Goal: Task Accomplishment & Management: Use online tool/utility

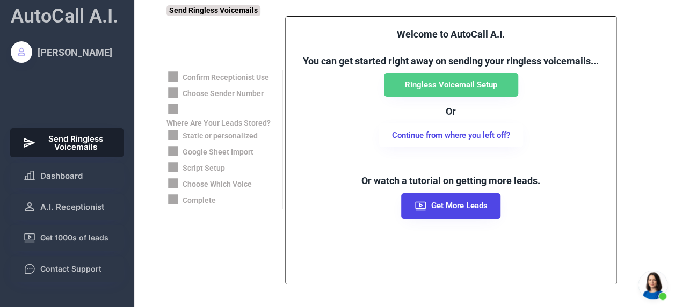
scroll to position [351, 0]
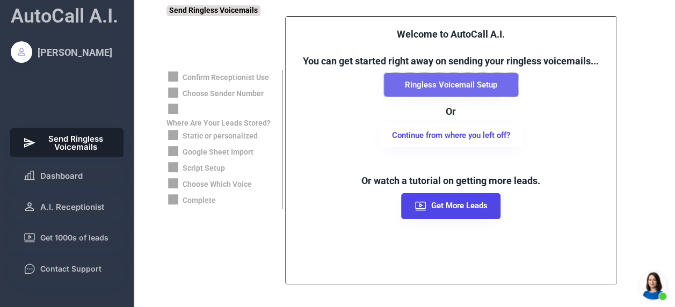
click at [463, 83] on button "Ringless Voicemail Setup" at bounding box center [451, 85] width 134 height 24
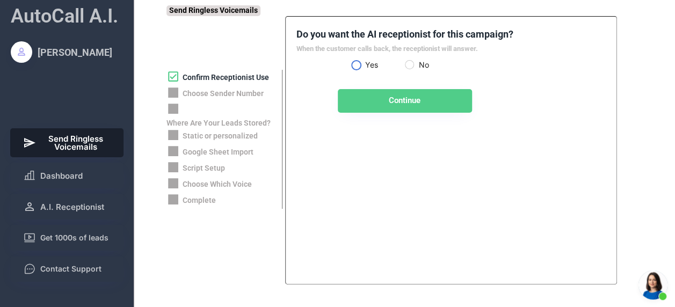
click at [362, 63] on label "Yes" at bounding box center [383, 65] width 43 height 8
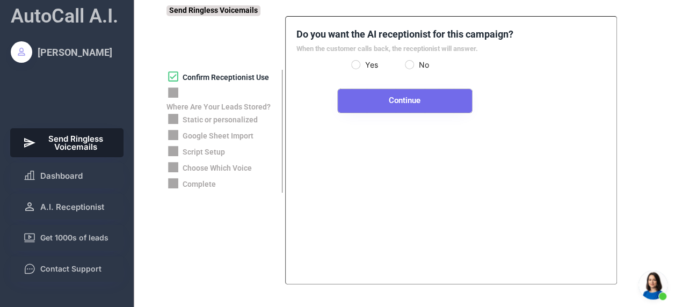
click at [409, 103] on button "Continue" at bounding box center [405, 101] width 134 height 24
select select "**********"
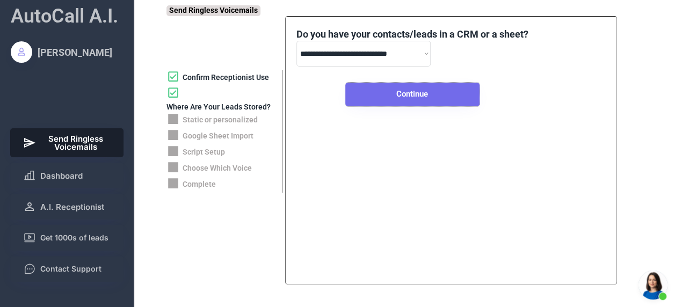
click at [422, 95] on button "Continue" at bounding box center [412, 95] width 134 height 24
select select "*****"
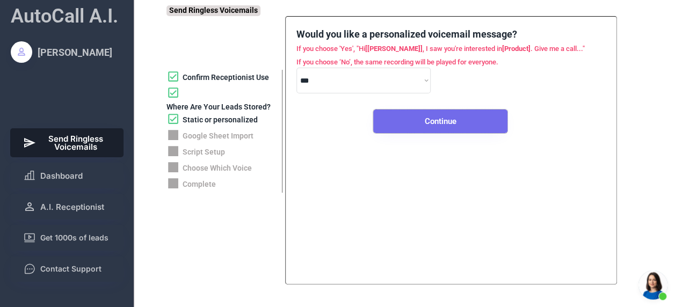
click at [434, 114] on button "Continue" at bounding box center [440, 122] width 134 height 24
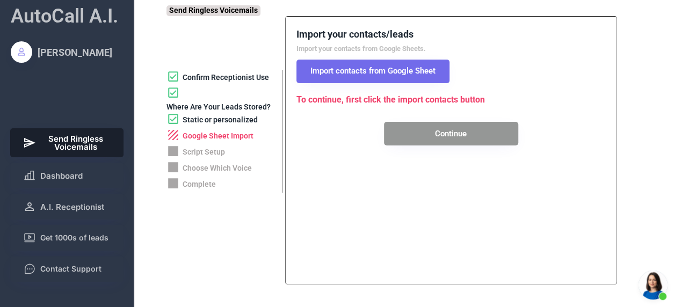
click at [395, 75] on button "Import contacts from Google Sheet" at bounding box center [373, 72] width 153 height 24
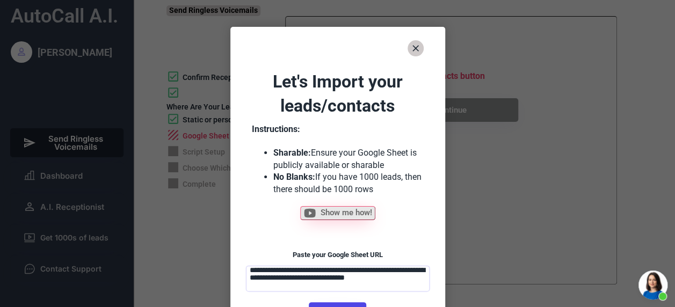
click at [341, 272] on textarea "**********" at bounding box center [338, 279] width 184 height 26
paste textarea
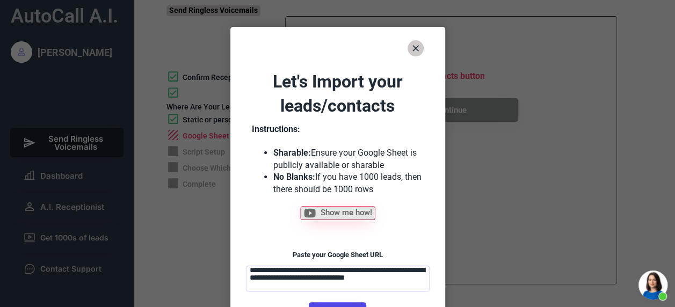
type textarea "**********"
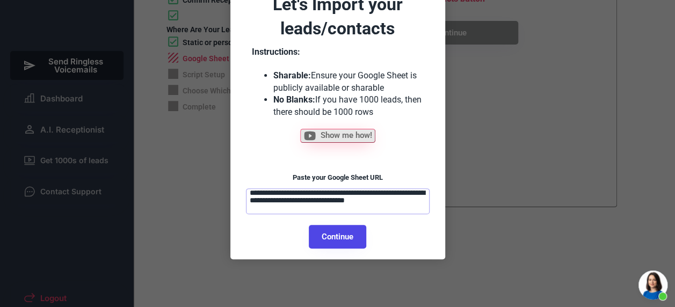
scroll to position [78, 0]
click at [343, 234] on button "Continue" at bounding box center [337, 237] width 57 height 24
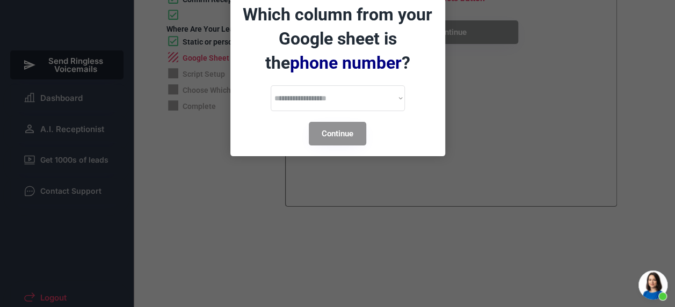
select select "******"
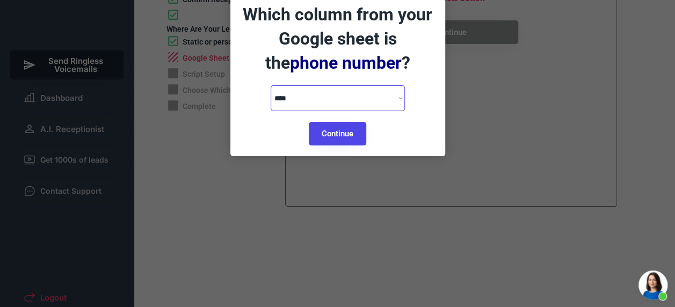
click at [390, 102] on select "**********" at bounding box center [338, 98] width 134 height 26
click at [271, 85] on select "**********" at bounding box center [338, 98] width 134 height 26
click at [341, 132] on button "Continue" at bounding box center [337, 134] width 57 height 24
select select "*********"
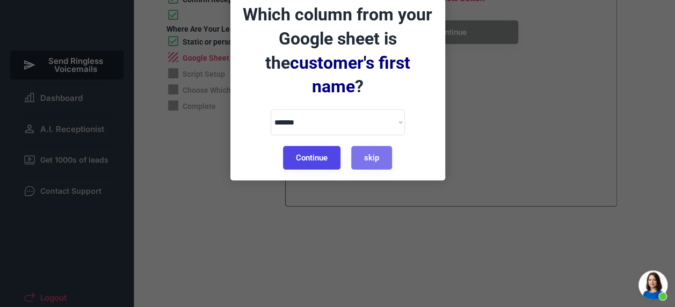
click at [317, 146] on button "Continue" at bounding box center [311, 158] width 57 height 24
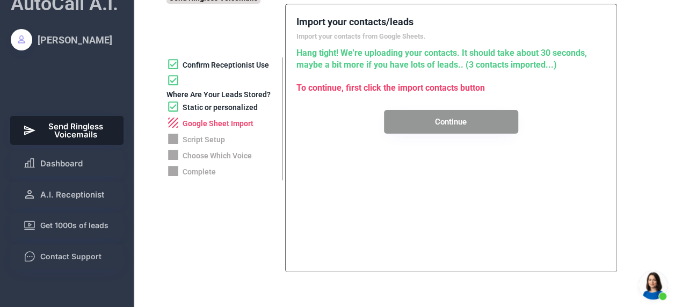
scroll to position [10, 0]
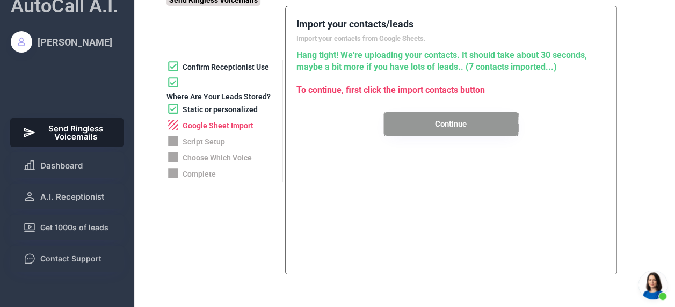
click at [464, 117] on button "Continue" at bounding box center [451, 124] width 134 height 24
click at [477, 67] on div "Hang tight! We're uploading your contacts. It should take about 30 seconds, may…" at bounding box center [451, 61] width 309 height 24
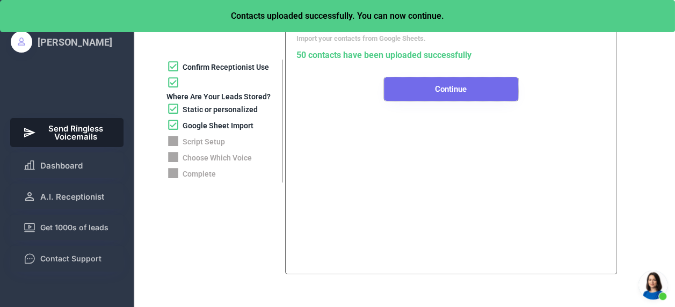
drag, startPoint x: 481, startPoint y: 66, endPoint x: 439, endPoint y: 92, distance: 49.0
click at [439, 92] on button "Continue" at bounding box center [451, 89] width 134 height 24
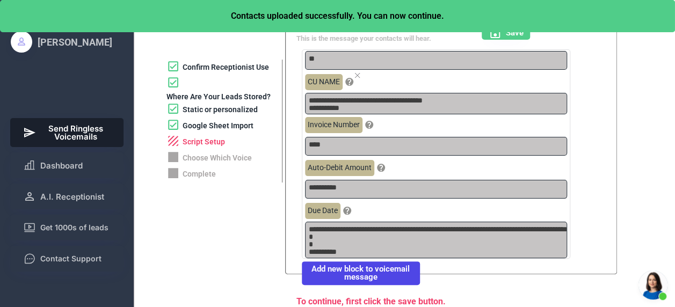
drag, startPoint x: 438, startPoint y: 86, endPoint x: 612, endPoint y: 50, distance: 177.7
click at [612, 50] on div "**********" at bounding box center [451, 140] width 332 height 269
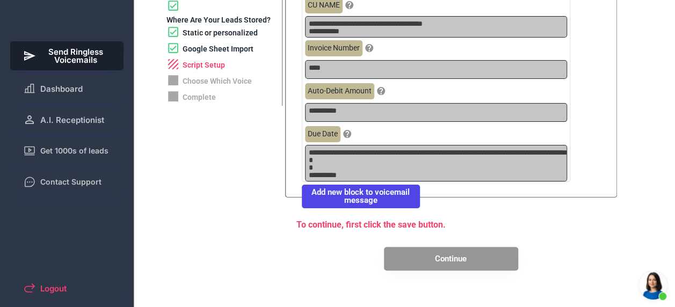
scroll to position [90, 0]
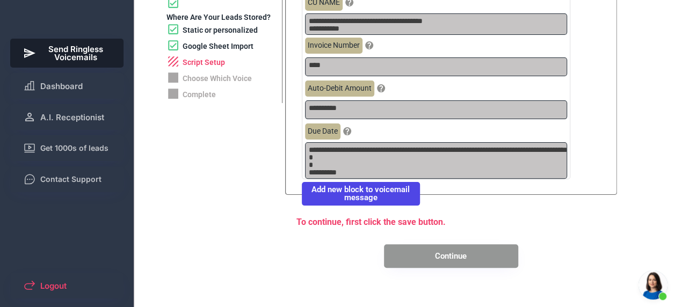
click at [384, 192] on button "Add new block to voicemail message" at bounding box center [361, 194] width 118 height 24
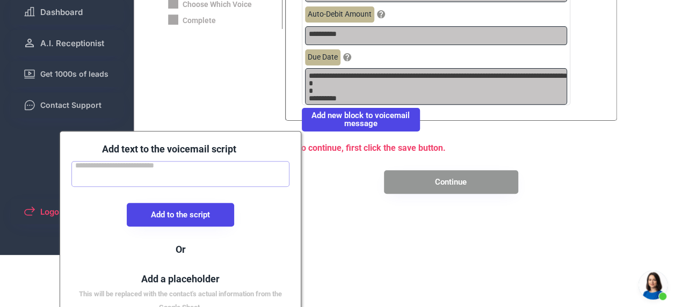
scroll to position [164, 0]
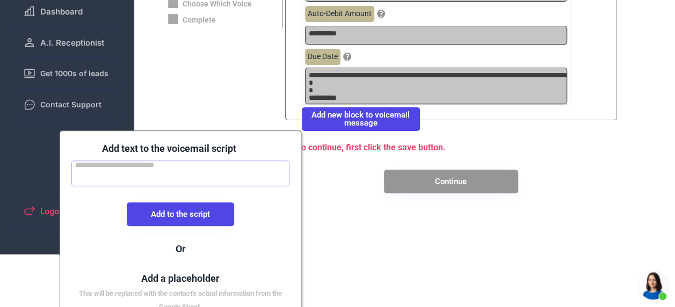
click at [449, 177] on button "Continue" at bounding box center [451, 182] width 134 height 24
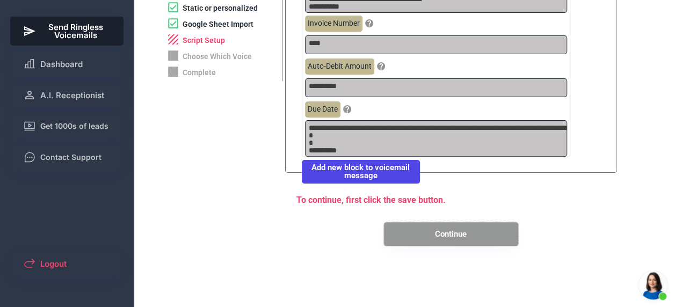
scroll to position [0, 0]
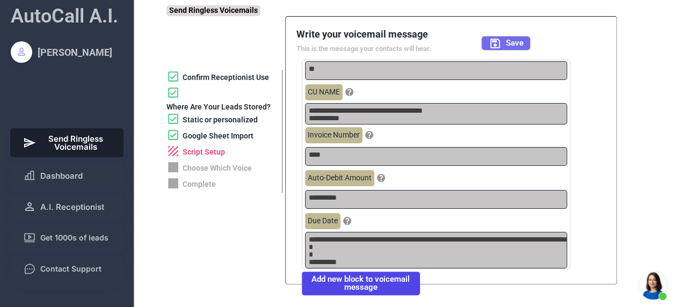
click at [517, 40] on span "Save" at bounding box center [515, 43] width 18 height 8
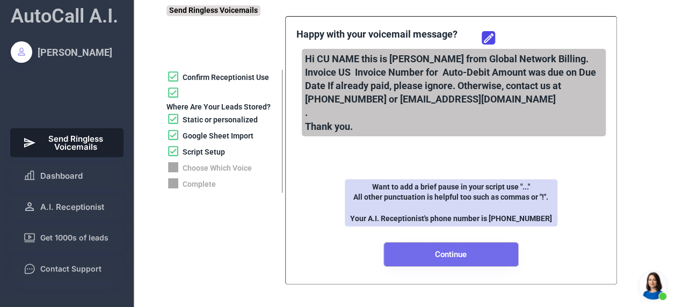
click at [476, 250] on button "Continue" at bounding box center [451, 255] width 134 height 24
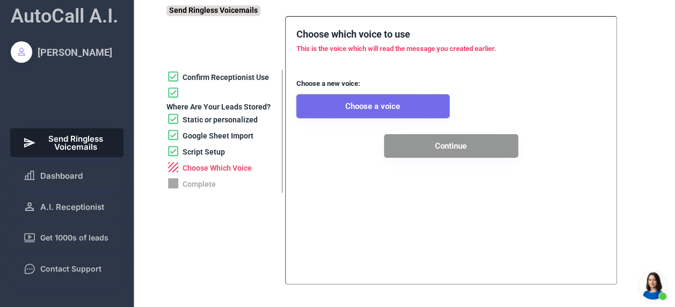
click at [376, 105] on button "Choose a voice" at bounding box center [373, 107] width 153 height 24
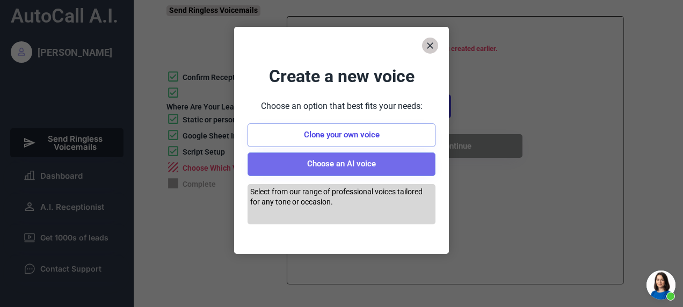
click at [359, 161] on button "Choose an AI voice" at bounding box center [342, 165] width 188 height 24
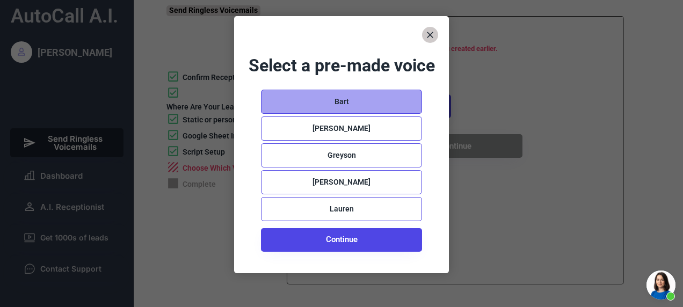
click at [359, 104] on div "Bart" at bounding box center [341, 102] width 161 height 24
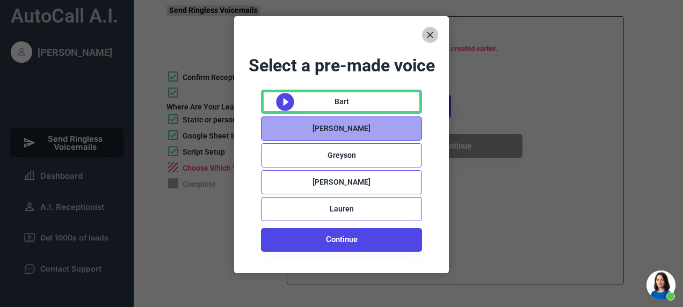
click at [285, 128] on div "[PERSON_NAME]" at bounding box center [341, 129] width 161 height 24
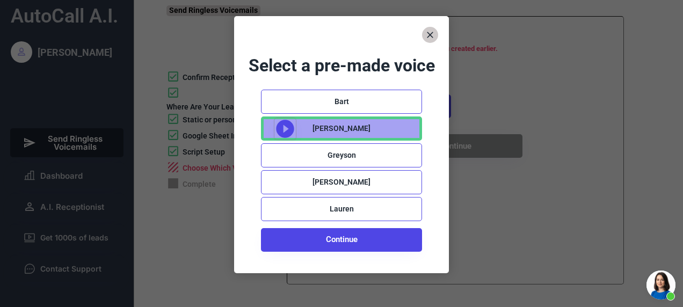
click at [277, 131] on use at bounding box center [285, 129] width 18 height 18
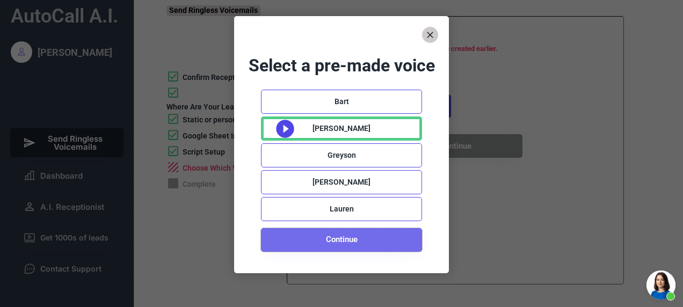
click at [350, 238] on button "Continue" at bounding box center [341, 240] width 161 height 24
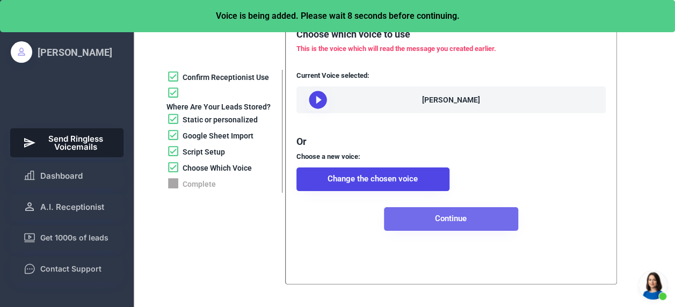
click at [467, 230] on button "Continue" at bounding box center [451, 219] width 134 height 24
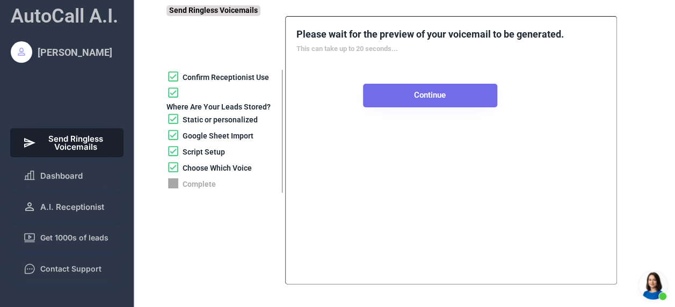
click at [456, 97] on div "Please wait for the preview of your voicemail to be generated. This can take up…" at bounding box center [431, 67] width 268 height 80
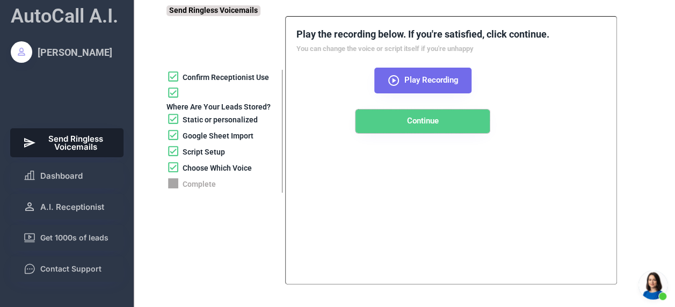
click at [395, 79] on icon at bounding box center [393, 80] width 13 height 13
click at [393, 81] on use at bounding box center [393, 80] width 11 height 11
click at [392, 78] on icon at bounding box center [393, 80] width 13 height 13
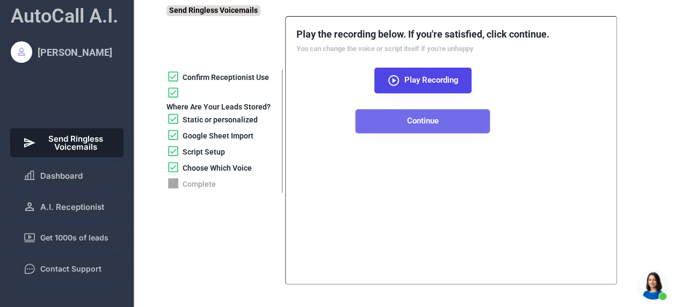
click at [437, 126] on button "Continue" at bounding box center [423, 122] width 134 height 24
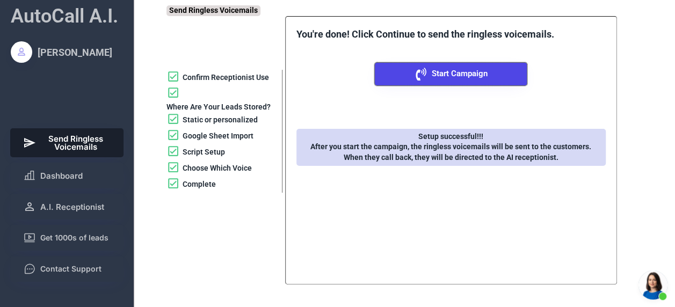
click at [469, 74] on span "Start Campaign" at bounding box center [460, 74] width 56 height 8
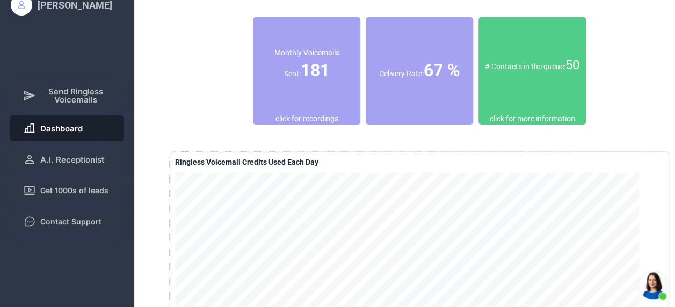
scroll to position [47, 0]
click at [665, 61] on div "[DATE] Monthly Voicemails Sent: 181 click for recordings Delivery Rate: 67 % # …" at bounding box center [419, 53] width 501 height 156
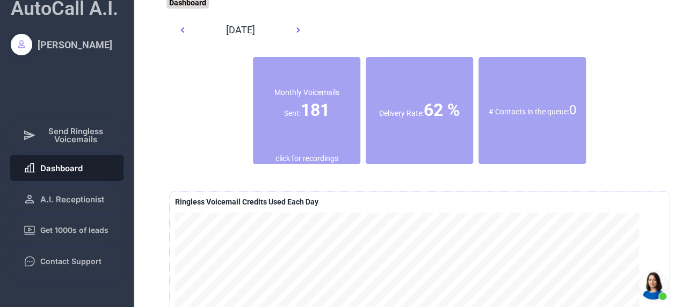
scroll to position [6, 0]
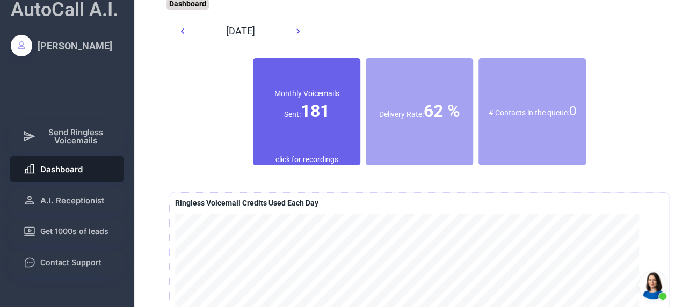
click at [314, 102] on font "181" at bounding box center [315, 111] width 29 height 20
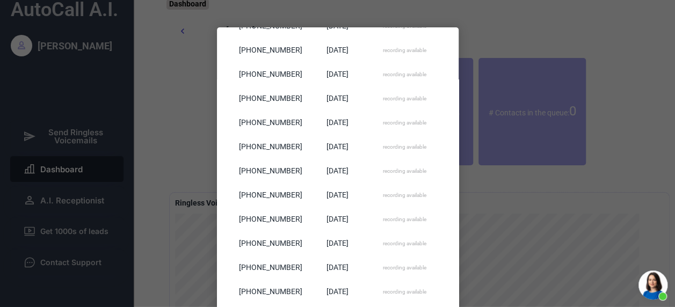
scroll to position [0, 0]
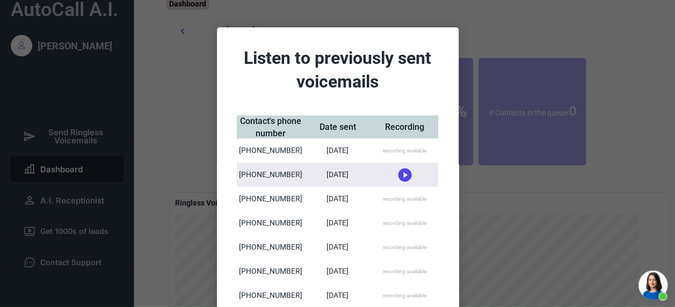
click at [619, 85] on div at bounding box center [337, 153] width 675 height 307
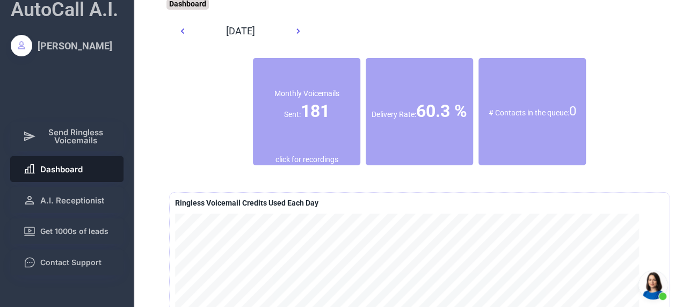
click at [416, 113] on font "60.3 %" at bounding box center [441, 111] width 51 height 20
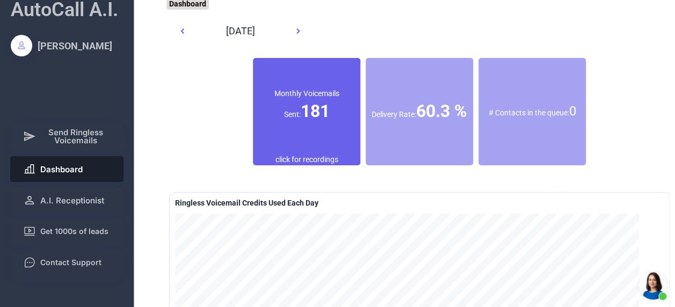
click at [316, 109] on font "181" at bounding box center [315, 111] width 29 height 20
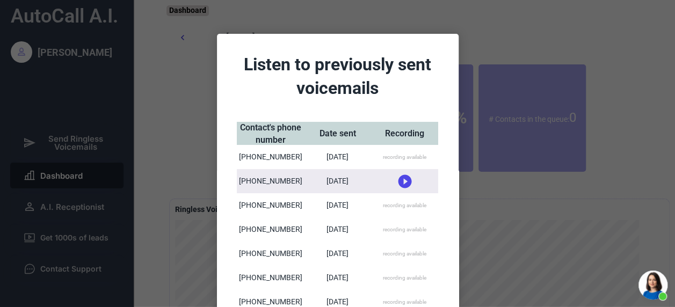
click at [633, 118] on div at bounding box center [337, 153] width 675 height 307
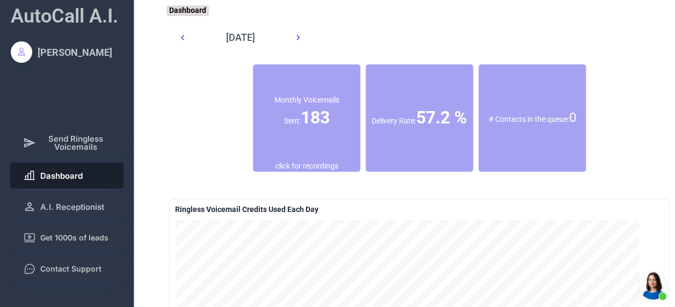
click at [526, 140] on div "# Contacts in the queue: 0" at bounding box center [532, 118] width 107 height 97
click at [422, 127] on font "57.2 %" at bounding box center [441, 117] width 51 height 20
drag, startPoint x: 432, startPoint y: 127, endPoint x: 422, endPoint y: 127, distance: 9.7
click at [422, 127] on font "57.2 %" at bounding box center [441, 117] width 51 height 20
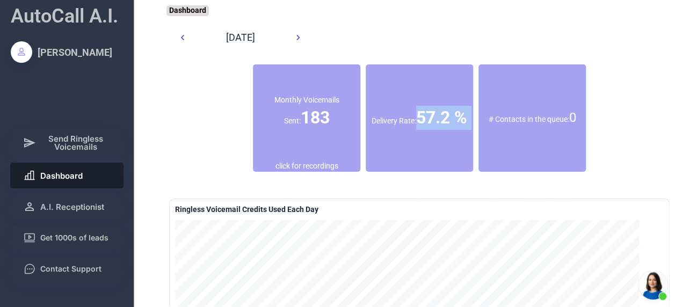
click at [422, 127] on font "57.2 %" at bounding box center [441, 117] width 51 height 20
drag, startPoint x: 422, startPoint y: 127, endPoint x: 540, endPoint y: 136, distance: 118.5
click at [540, 136] on div "# Contacts in the queue: 0" at bounding box center [532, 118] width 107 height 97
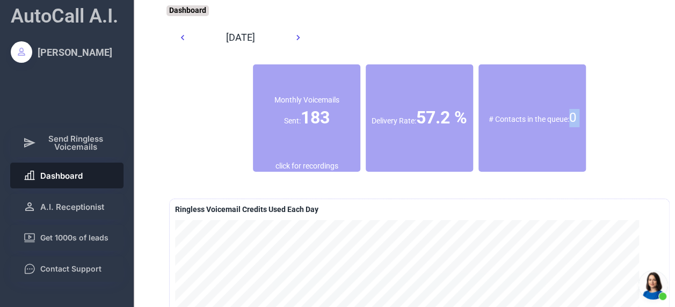
click at [540, 136] on div "# Contacts in the queue: 0" at bounding box center [532, 118] width 107 height 97
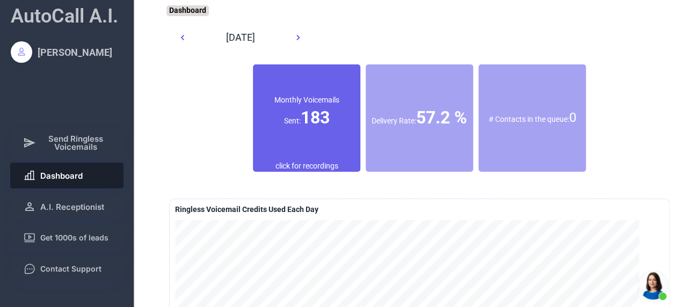
click at [318, 123] on font "183" at bounding box center [315, 117] width 29 height 20
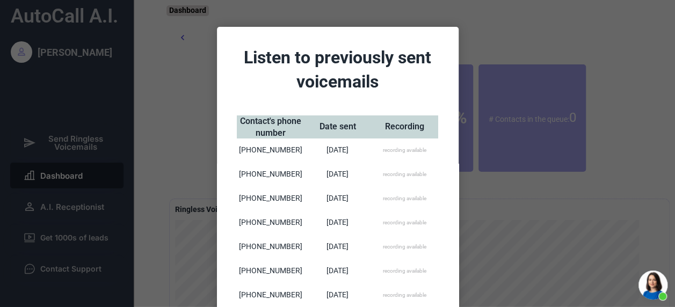
click at [304, 174] on div "[DATE]" at bounding box center [337, 175] width 67 height 24
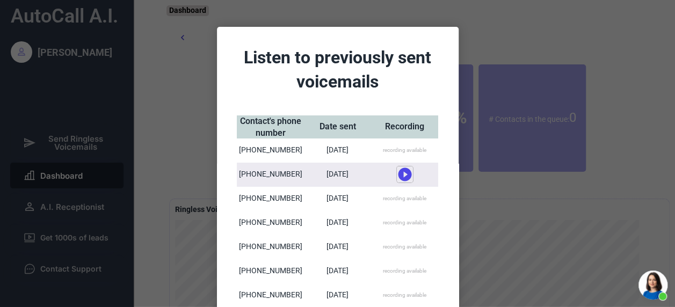
click at [403, 175] on use at bounding box center [404, 174] width 13 height 13
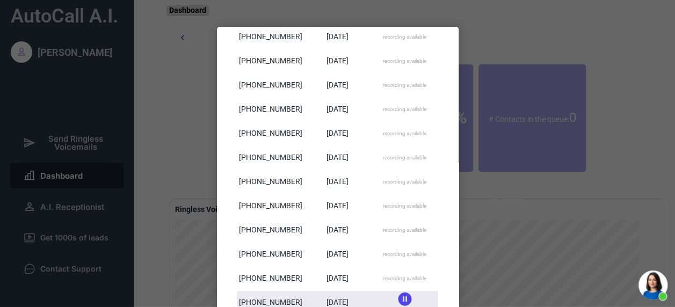
scroll to position [140, 0]
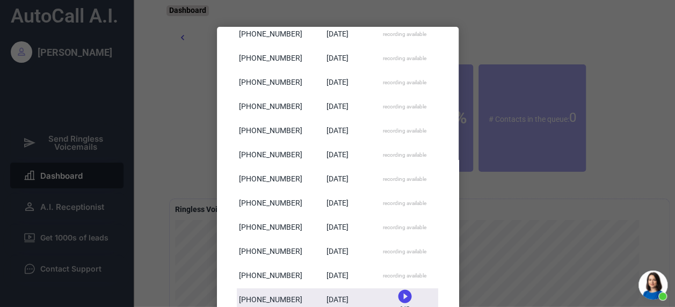
click at [404, 275] on div "recording available" at bounding box center [405, 276] width 44 height 8
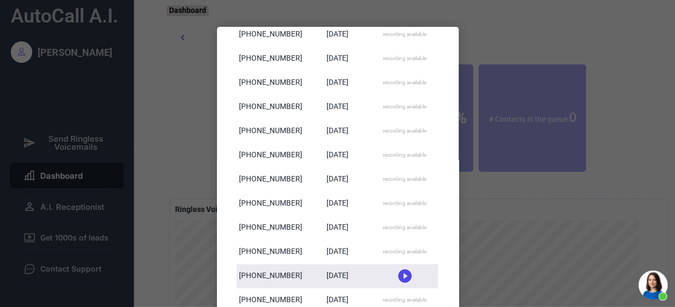
click at [404, 275] on use at bounding box center [404, 276] width 13 height 13
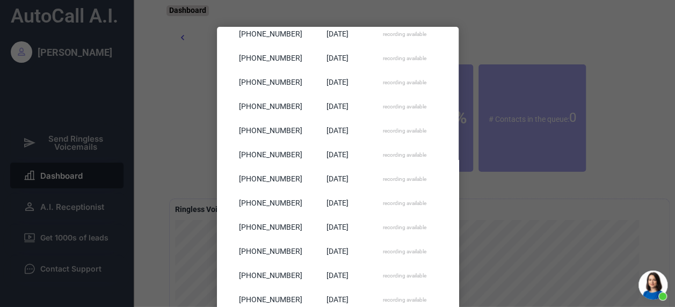
click at [403, 271] on div "0:17 recording available" at bounding box center [404, 276] width 67 height 24
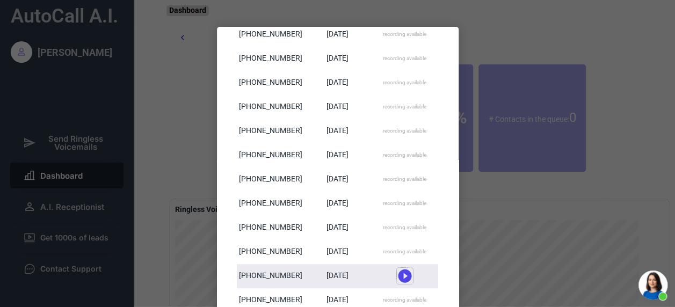
click at [402, 276] on icon at bounding box center [405, 276] width 16 height 16
click at [401, 274] on use at bounding box center [404, 271] width 13 height 13
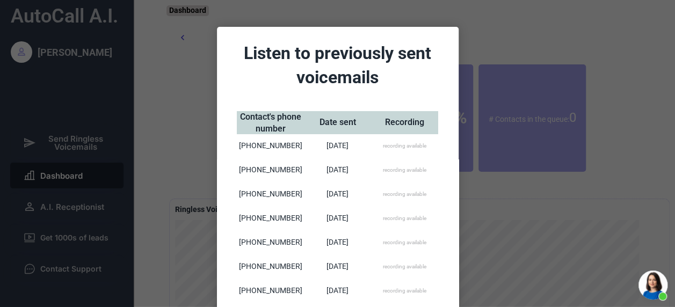
scroll to position [0, 0]
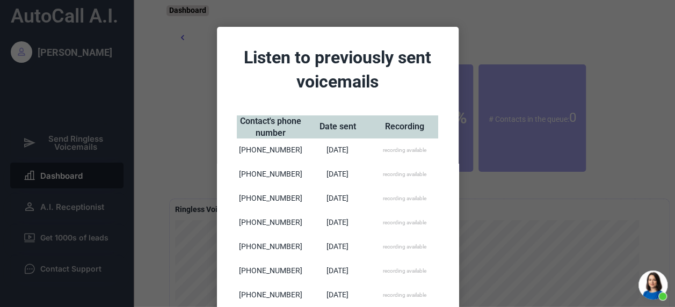
click at [182, 117] on div at bounding box center [337, 153] width 675 height 307
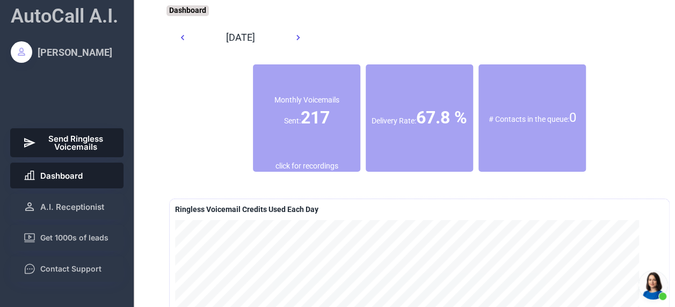
click at [83, 150] on span "Send Ringless Voicemails" at bounding box center [75, 143] width 71 height 16
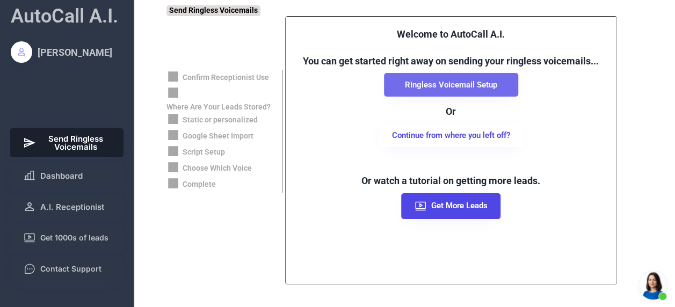
click at [465, 86] on button "Ringless Voicemail Setup" at bounding box center [451, 85] width 134 height 24
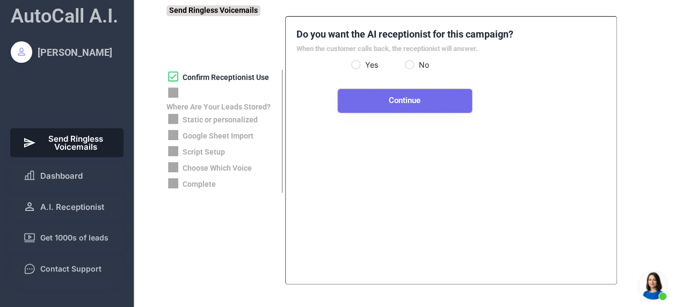
click at [416, 101] on button "Continue" at bounding box center [405, 101] width 134 height 24
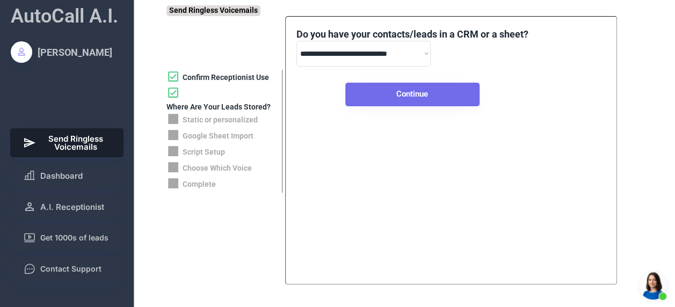
click at [429, 94] on button "Continue" at bounding box center [412, 95] width 134 height 24
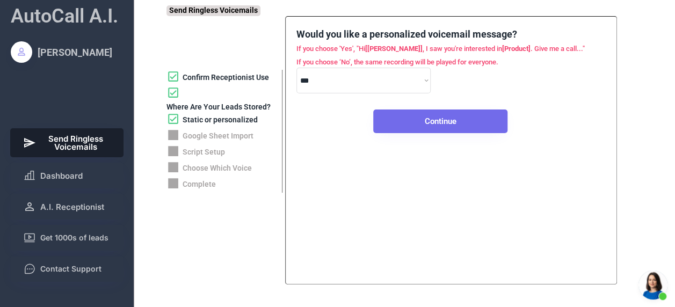
click at [444, 118] on button "Continue" at bounding box center [440, 122] width 134 height 24
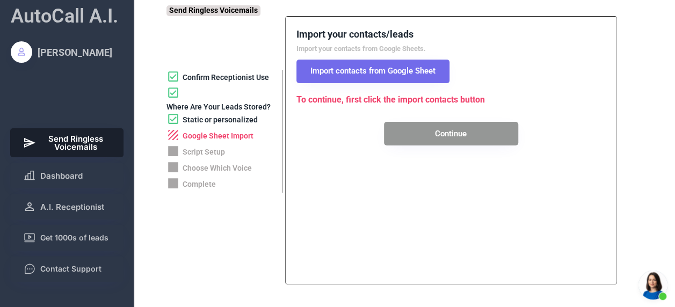
click at [406, 71] on button "Import contacts from Google Sheet" at bounding box center [373, 72] width 153 height 24
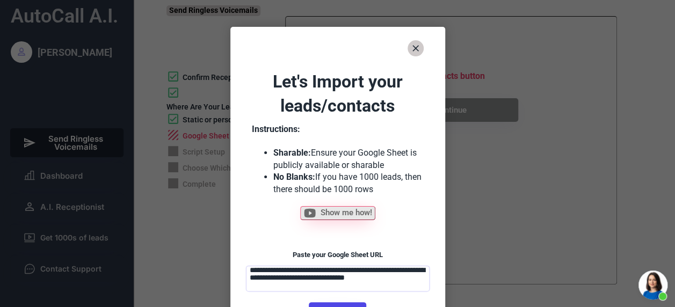
click at [346, 284] on textarea "**********" at bounding box center [338, 279] width 184 height 26
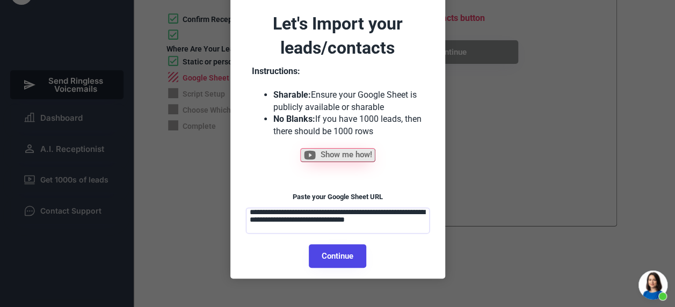
scroll to position [59, 0]
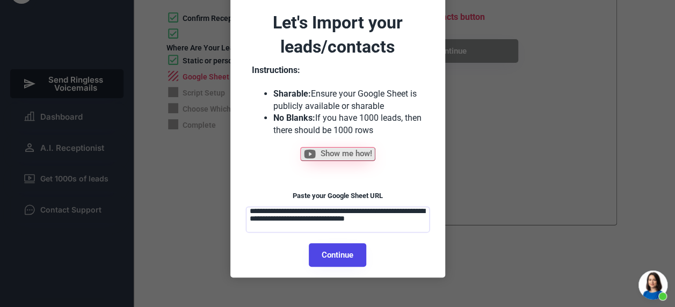
click at [343, 256] on button "Continue" at bounding box center [337, 255] width 57 height 24
click at [351, 256] on button "Continue" at bounding box center [337, 255] width 57 height 24
select select "******"
select select "*********"
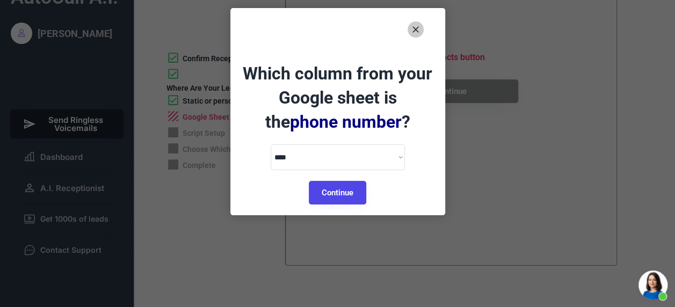
scroll to position [20, 0]
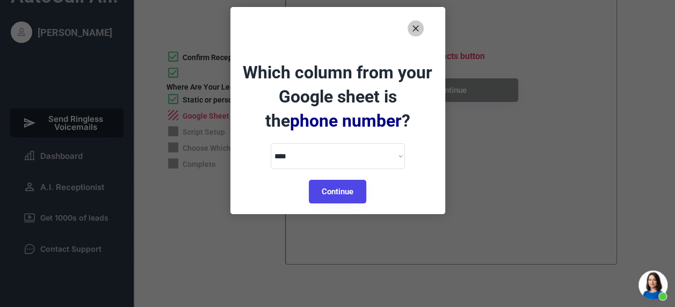
click at [347, 189] on button "Continue" at bounding box center [337, 192] width 57 height 24
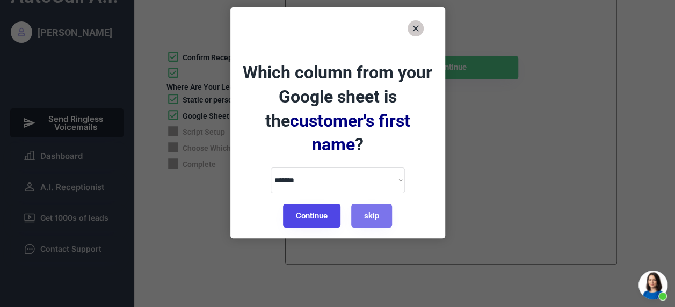
click at [310, 204] on button "Continue" at bounding box center [311, 216] width 57 height 24
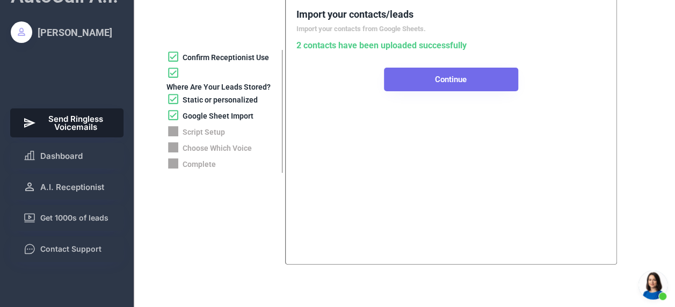
click at [464, 81] on button "Continue" at bounding box center [451, 80] width 134 height 24
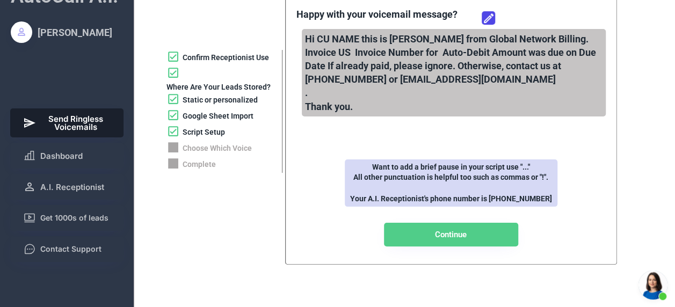
click at [457, 79] on div "Hi CU NAME this is [PERSON_NAME] from Global Network Billing. Invoice US Invoic…" at bounding box center [454, 73] width 304 height 88
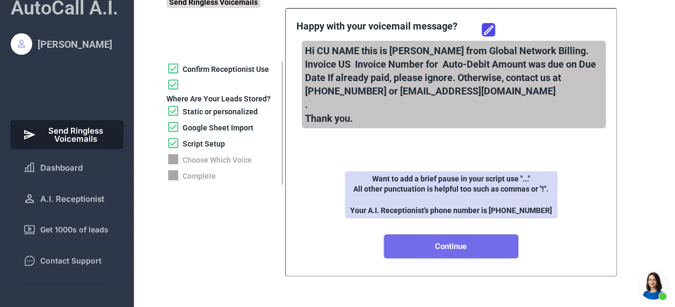
click at [468, 242] on button "Continue" at bounding box center [451, 247] width 134 height 24
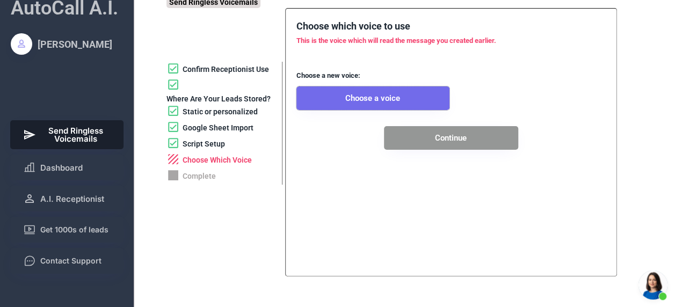
click at [379, 101] on button "Choose a voice" at bounding box center [373, 98] width 153 height 24
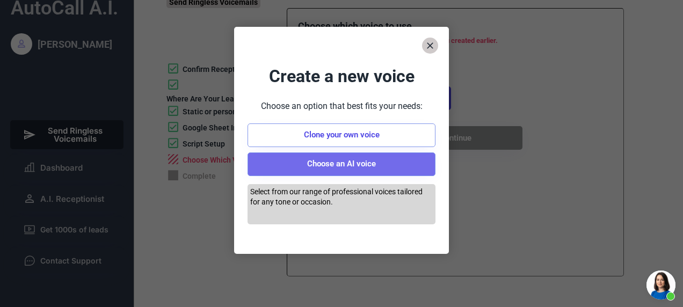
click at [371, 162] on button "Choose an AI voice" at bounding box center [342, 165] width 188 height 24
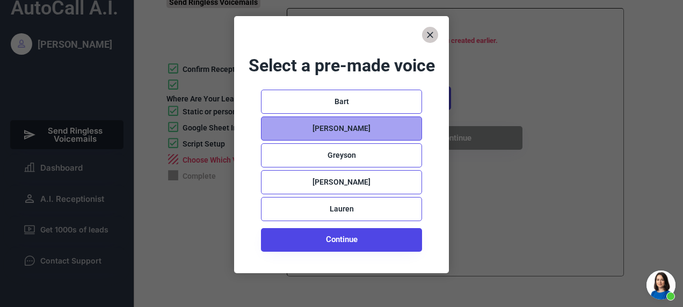
click at [366, 130] on div "[PERSON_NAME]" at bounding box center [341, 129] width 161 height 24
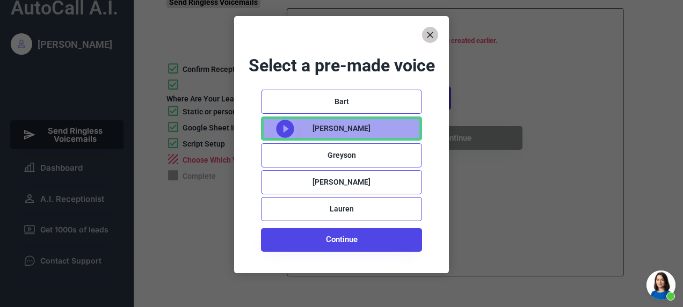
click at [285, 130] on icon at bounding box center [284, 128] width 21 height 21
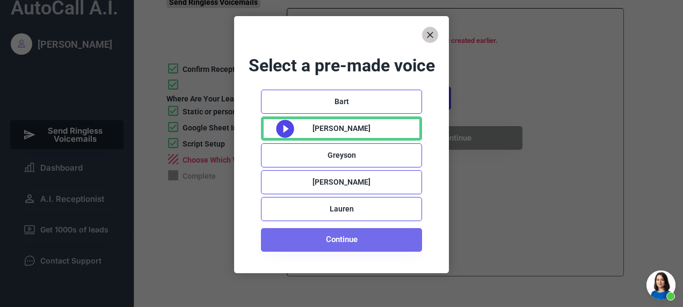
click at [356, 240] on button "Continue" at bounding box center [341, 240] width 161 height 24
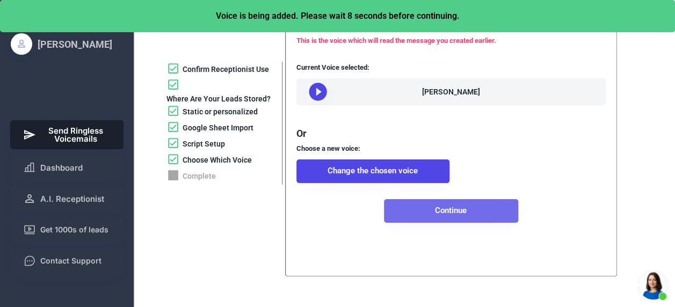
click at [466, 222] on button "Continue" at bounding box center [451, 211] width 134 height 24
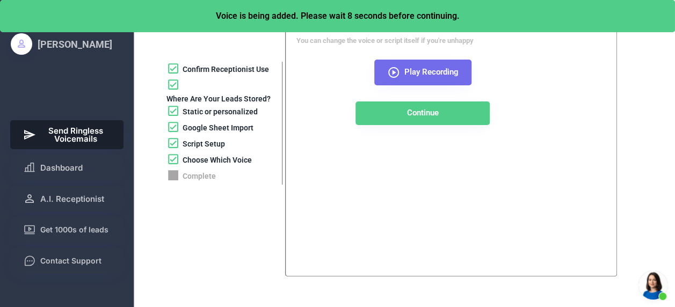
click at [392, 71] on icon at bounding box center [393, 72] width 13 height 13
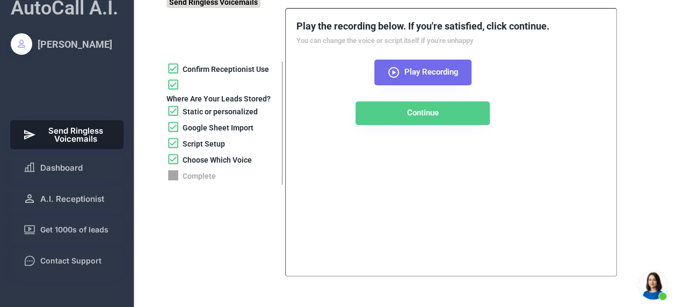
click at [390, 70] on icon at bounding box center [393, 72] width 13 height 13
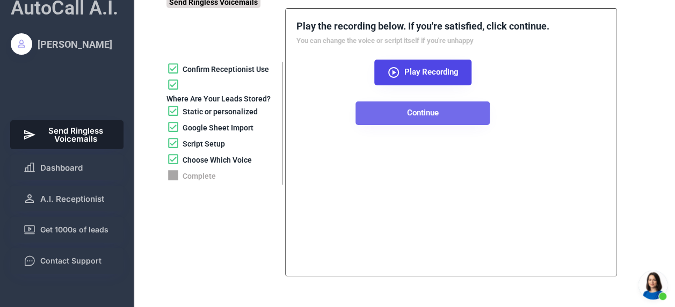
click at [452, 122] on button "Continue" at bounding box center [423, 114] width 134 height 24
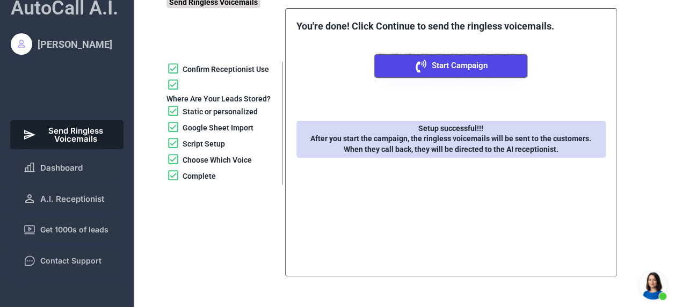
click at [466, 63] on span "Start Campaign" at bounding box center [460, 66] width 56 height 8
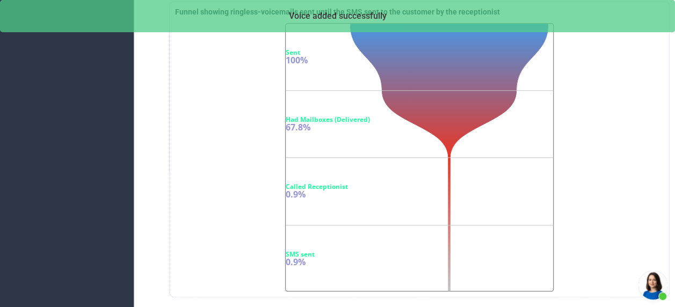
scroll to position [0, 0]
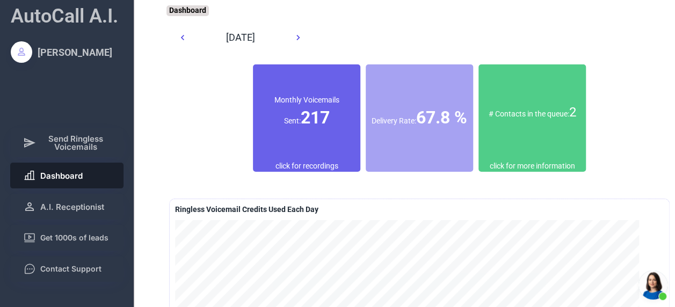
click at [327, 125] on div "Monthly Voicemails Sent: 217" at bounding box center [306, 112] width 107 height 34
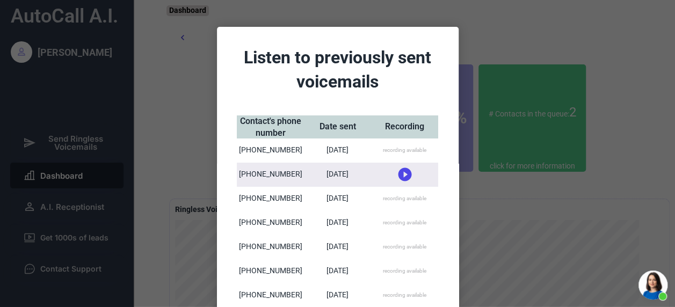
click at [667, 85] on div at bounding box center [337, 153] width 675 height 307
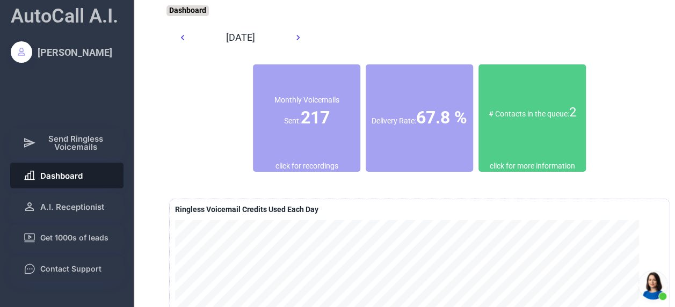
click at [565, 90] on div "# Contacts in the queue: 2" at bounding box center [532, 112] width 107 height 97
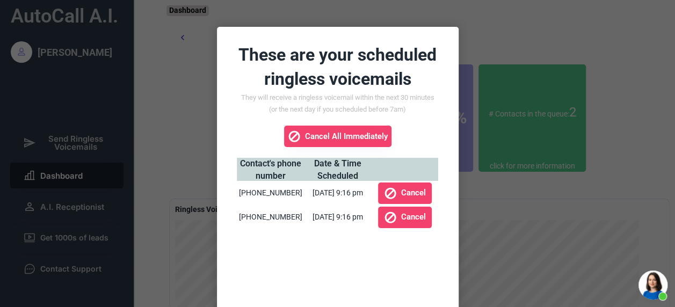
click at [260, 194] on div "[PHONE_NUMBER]" at bounding box center [270, 193] width 63 height 11
drag, startPoint x: 260, startPoint y: 194, endPoint x: 330, endPoint y: 273, distance: 105.8
click at [330, 273] on div "These are your scheduled ringless voicemails They will receive a ringless voice…" at bounding box center [338, 188] width 242 height 322
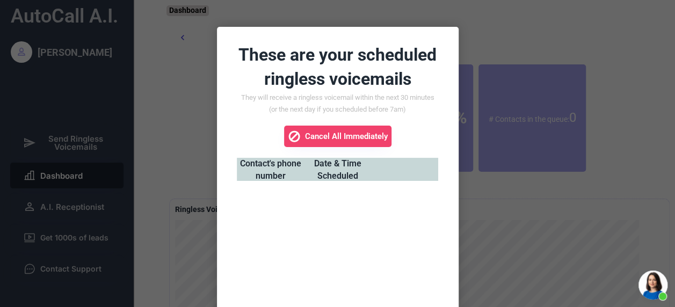
click at [187, 135] on div at bounding box center [337, 153] width 675 height 307
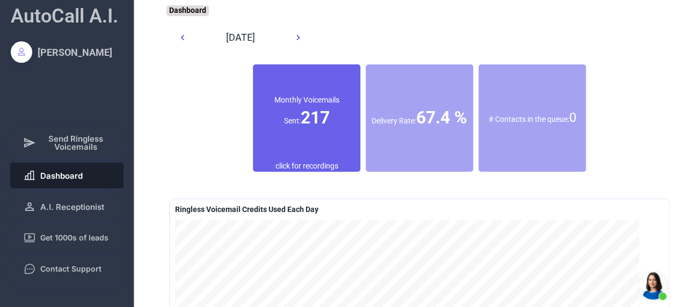
click at [315, 120] on font "217" at bounding box center [315, 117] width 29 height 20
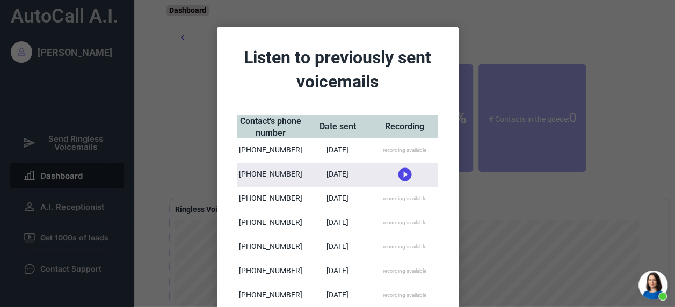
click at [371, 96] on div "Listen to previously sent voicemails Contact's phone number Date sent Recording…" at bounding box center [338, 188] width 242 height 322
click at [408, 91] on div "Listen to previously sent voicemails" at bounding box center [337, 70] width 209 height 48
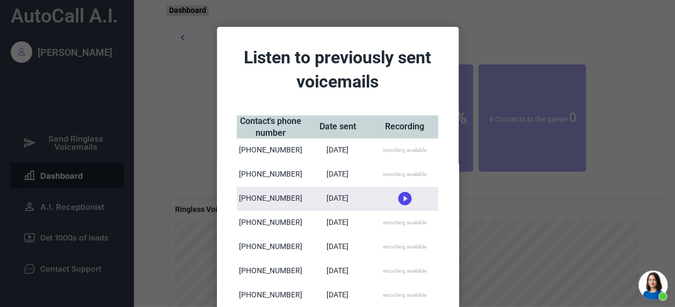
click at [336, 149] on div "[DATE]" at bounding box center [338, 150] width 22 height 11
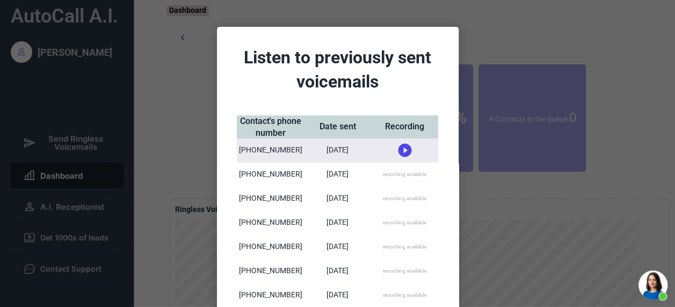
click at [517, 54] on div at bounding box center [337, 153] width 675 height 307
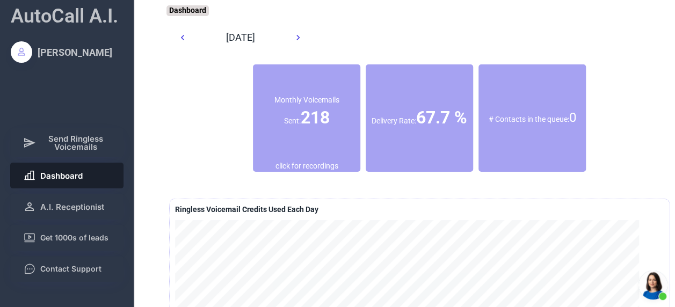
click at [182, 38] on use at bounding box center [182, 37] width 3 height 5
click at [182, 40] on icon at bounding box center [182, 37] width 11 height 11
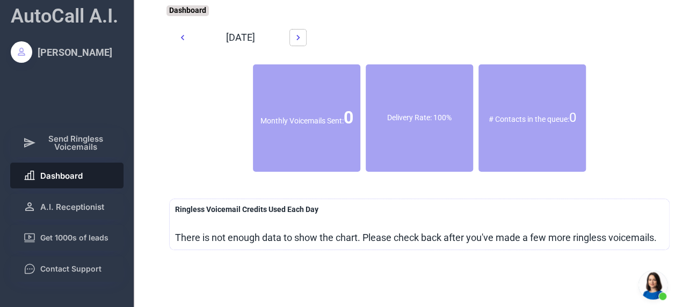
click at [296, 34] on icon at bounding box center [298, 37] width 11 height 11
click at [297, 37] on icon at bounding box center [298, 37] width 11 height 11
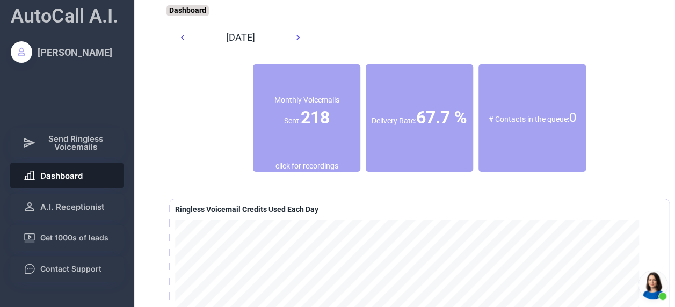
click at [297, 37] on icon at bounding box center [298, 37] width 11 height 11
click at [179, 35] on icon at bounding box center [182, 37] width 11 height 11
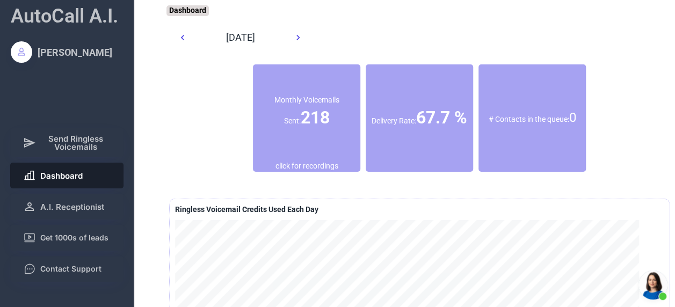
click at [179, 35] on icon at bounding box center [182, 37] width 11 height 11
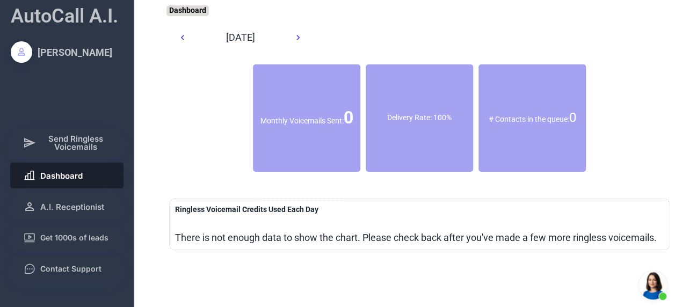
click at [179, 35] on icon at bounding box center [182, 37] width 11 height 11
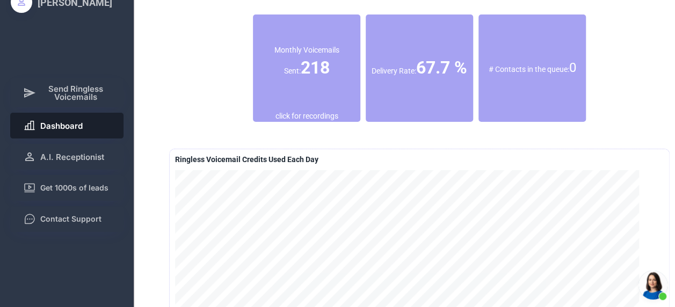
scroll to position [50, 0]
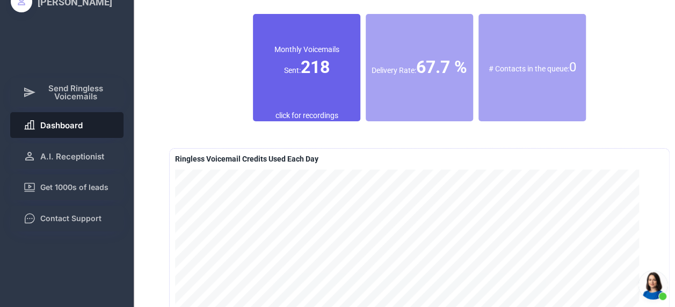
click at [329, 75] on div "Monthly Voicemails Sent: 218" at bounding box center [306, 62] width 107 height 34
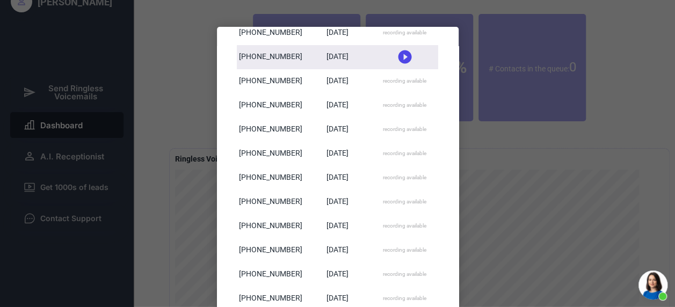
scroll to position [0, 0]
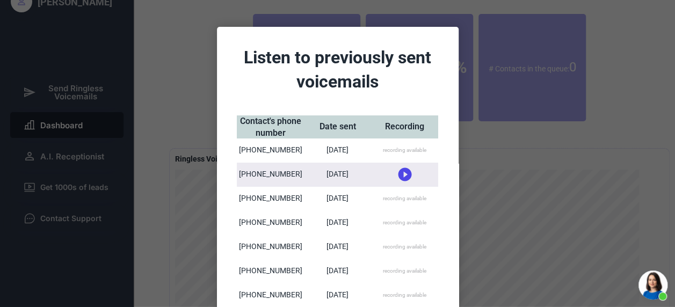
drag, startPoint x: 288, startPoint y: 183, endPoint x: 530, endPoint y: 219, distance: 243.9
click at [530, 219] on div at bounding box center [337, 153] width 675 height 307
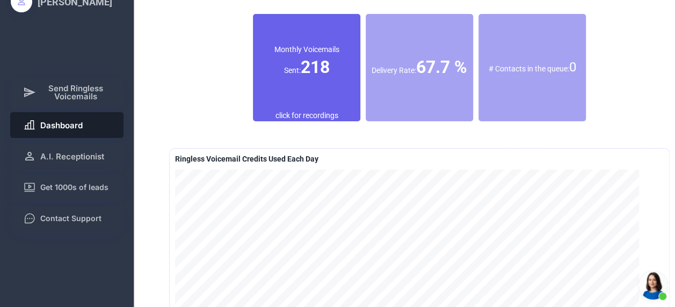
click at [337, 80] on div "Monthly Voicemails Sent: 218" at bounding box center [306, 62] width 107 height 97
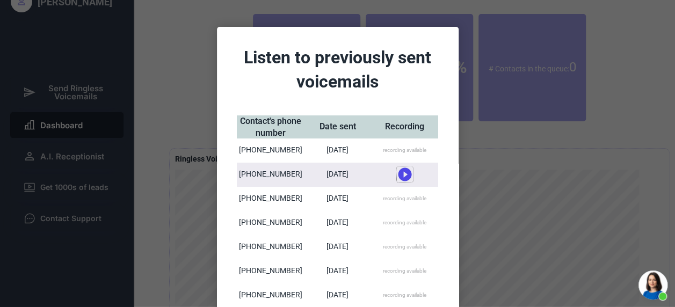
click at [402, 176] on use at bounding box center [404, 174] width 13 height 13
click at [552, 184] on div at bounding box center [337, 153] width 675 height 307
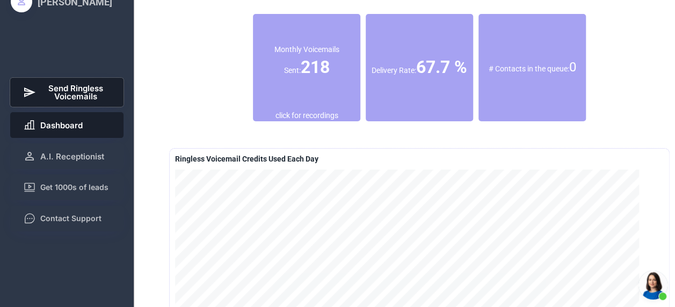
click at [85, 86] on span "Send Ringless Voicemails" at bounding box center [75, 92] width 71 height 16
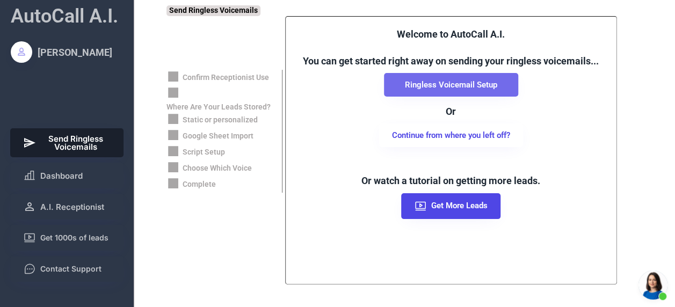
click at [480, 83] on button "Ringless Voicemail Setup" at bounding box center [451, 85] width 134 height 24
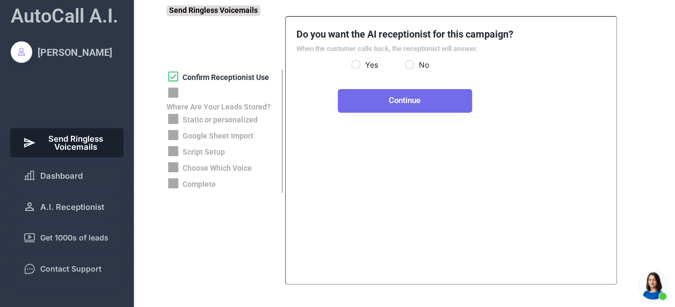
click at [432, 97] on button "Continue" at bounding box center [405, 101] width 134 height 24
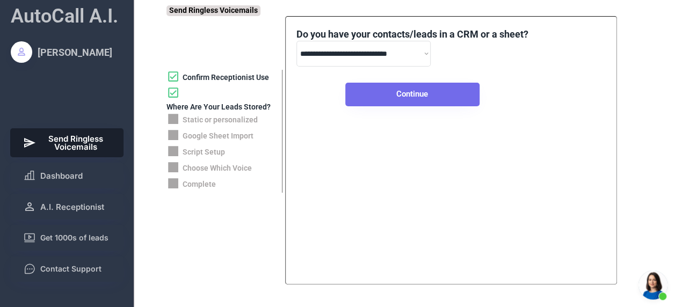
click at [432, 97] on button "Continue" at bounding box center [412, 95] width 134 height 24
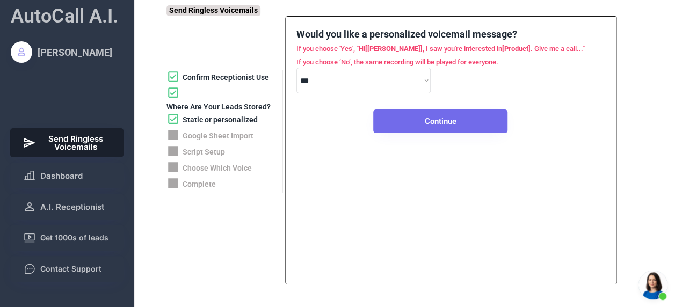
click at [432, 119] on button "Continue" at bounding box center [440, 122] width 134 height 24
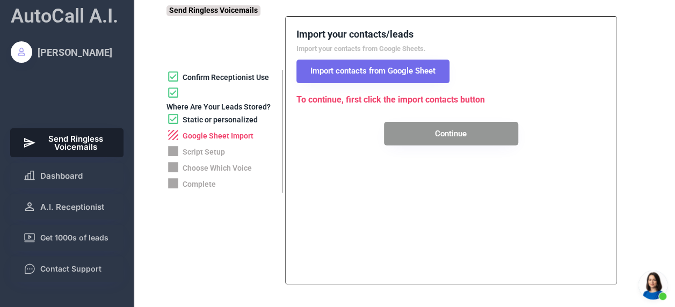
click at [416, 70] on button "Import contacts from Google Sheet" at bounding box center [373, 72] width 153 height 24
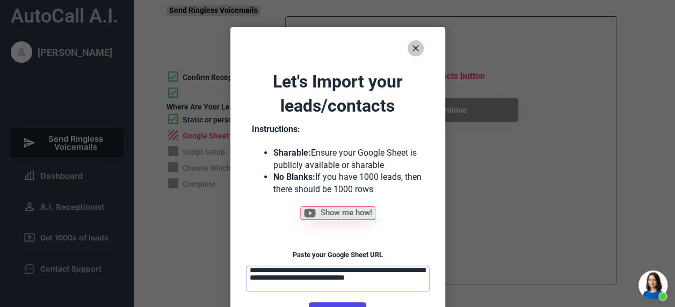
click at [353, 289] on textarea "**********" at bounding box center [338, 279] width 184 height 26
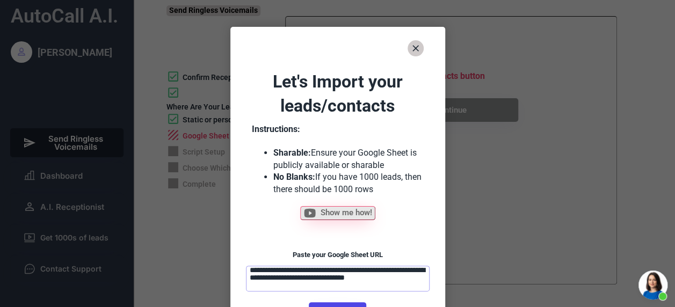
click at [348, 300] on div "**********" at bounding box center [337, 198] width 193 height 256
select select "******"
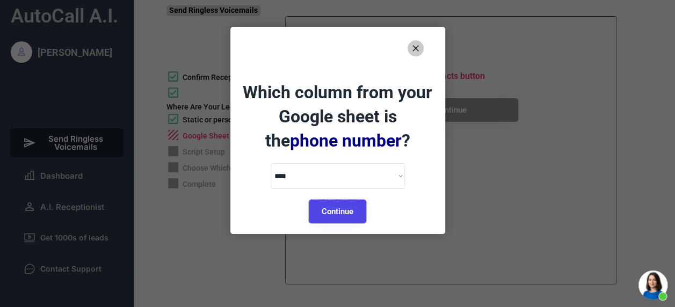
click at [355, 206] on button "Continue" at bounding box center [337, 212] width 57 height 24
select select "*********"
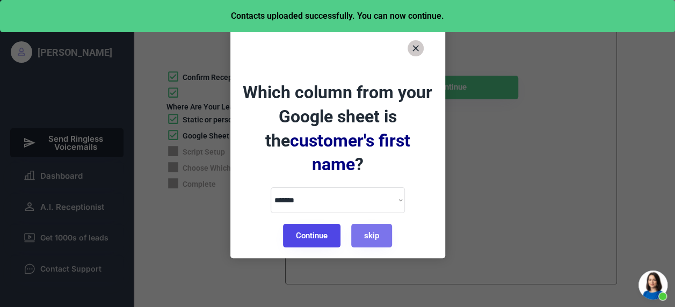
click at [315, 224] on button "Continue" at bounding box center [311, 236] width 57 height 24
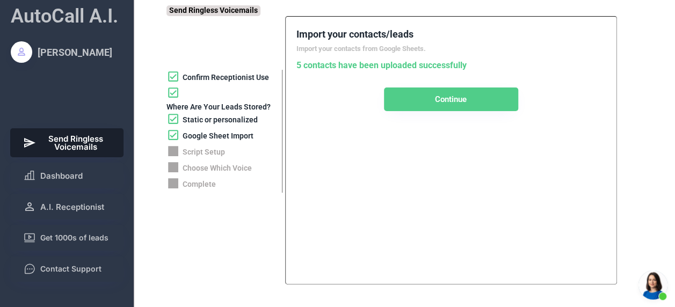
click at [230, 139] on div "Google Sheet Import" at bounding box center [218, 136] width 71 height 11
click at [234, 114] on div "Static or personalized" at bounding box center [224, 120] width 115 height 16
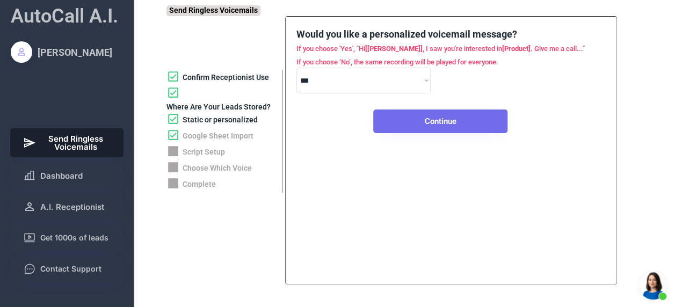
click at [459, 120] on button "Continue" at bounding box center [440, 122] width 134 height 24
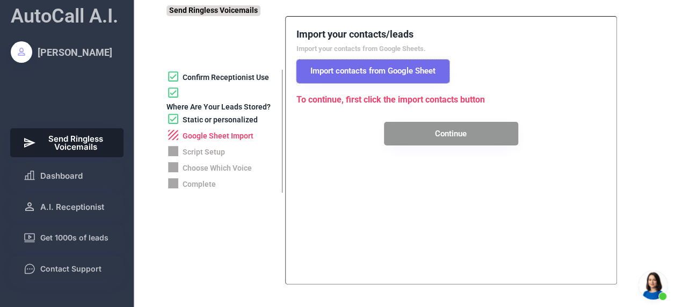
click at [420, 77] on button "Import contacts from Google Sheet" at bounding box center [373, 72] width 153 height 24
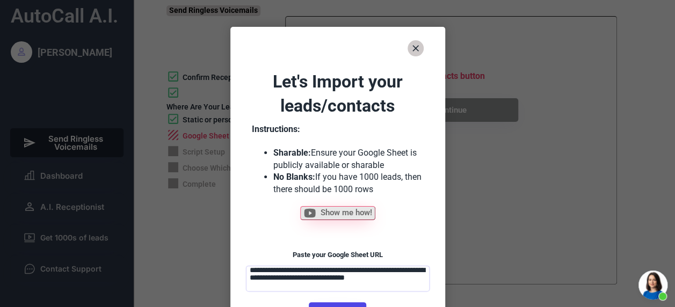
click at [336, 285] on textarea "**********" at bounding box center [338, 279] width 184 height 26
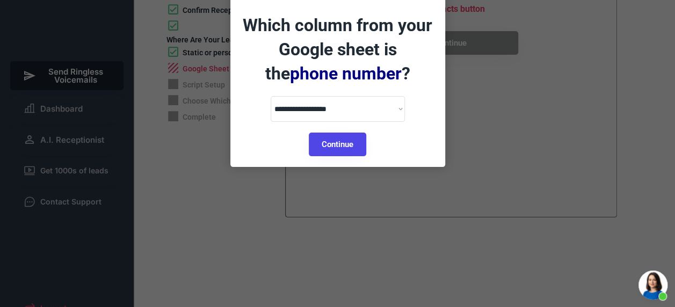
select select "******"
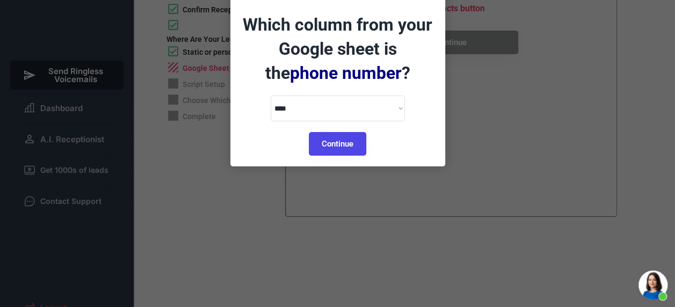
click at [349, 144] on button "Continue" at bounding box center [337, 144] width 57 height 24
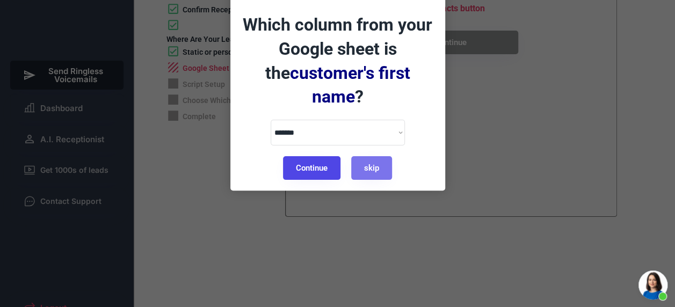
click at [330, 156] on button "Continue" at bounding box center [311, 168] width 57 height 24
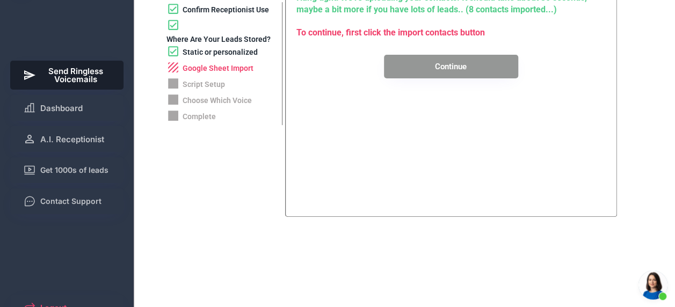
scroll to position [0, 0]
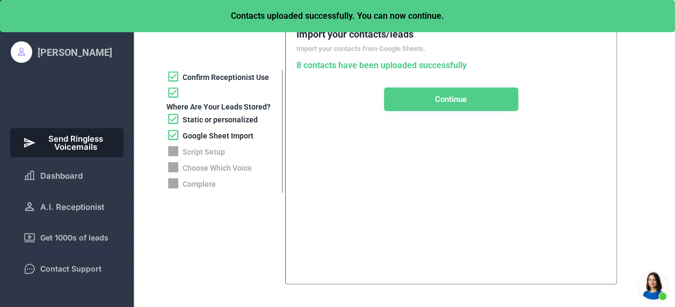
click at [218, 135] on div "Google Sheet Import" at bounding box center [218, 136] width 71 height 11
click at [222, 124] on div "Static or personalized" at bounding box center [220, 120] width 75 height 11
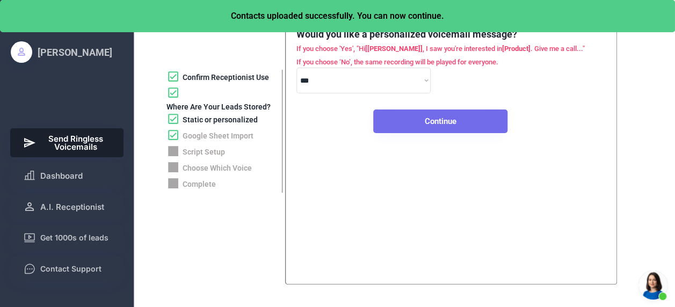
click at [426, 120] on button "Continue" at bounding box center [440, 122] width 134 height 24
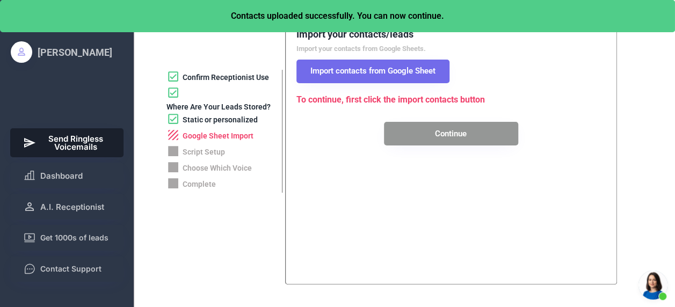
click at [401, 71] on button "Import contacts from Google Sheet" at bounding box center [373, 72] width 153 height 24
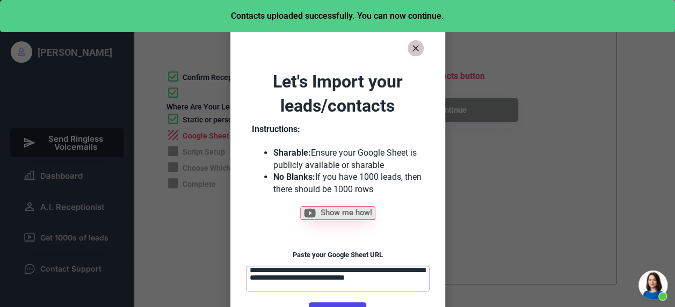
click at [308, 286] on textarea "**********" at bounding box center [338, 279] width 184 height 26
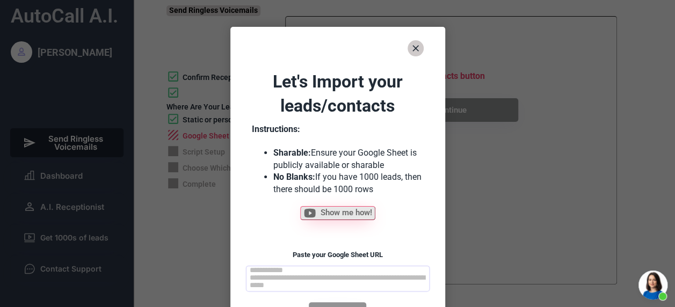
click at [324, 276] on textarea at bounding box center [338, 279] width 184 height 26
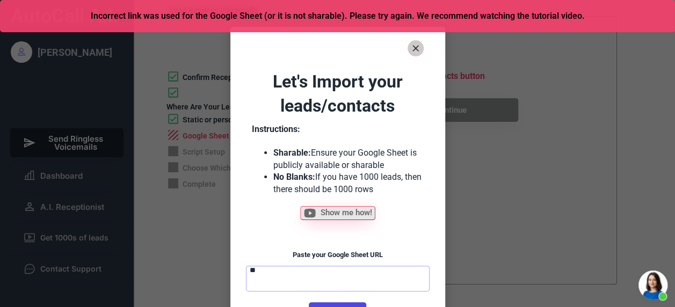
click at [345, 279] on textarea "**" at bounding box center [338, 279] width 184 height 26
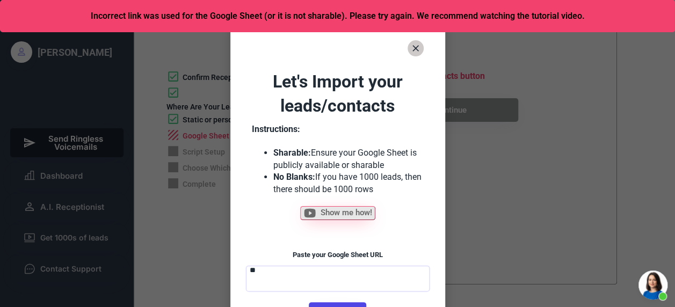
click at [345, 279] on textarea "**" at bounding box center [338, 279] width 184 height 26
paste textarea "**********"
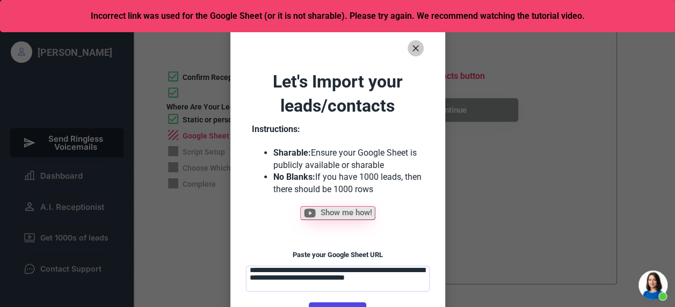
type textarea "**********"
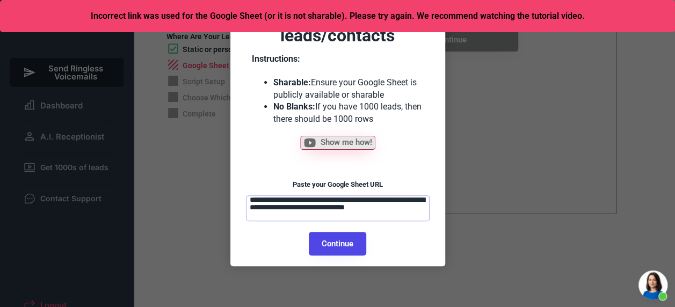
scroll to position [71, 0]
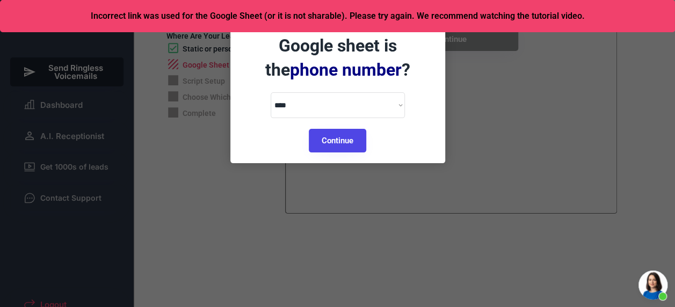
click at [350, 238] on div at bounding box center [337, 153] width 675 height 307
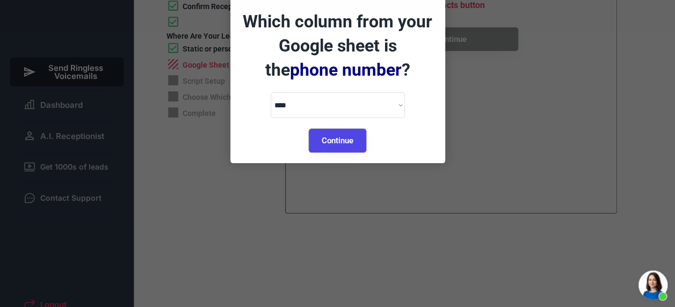
click at [338, 138] on button "Continue" at bounding box center [337, 141] width 57 height 24
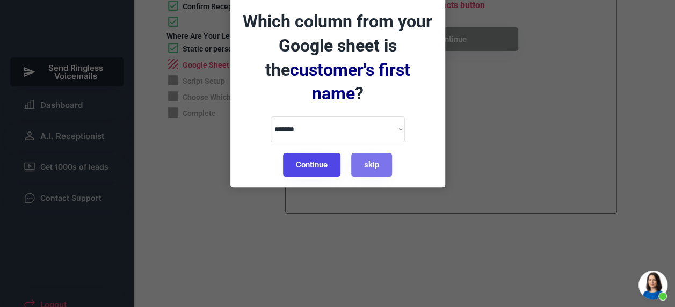
click at [321, 153] on button "Continue" at bounding box center [311, 165] width 57 height 24
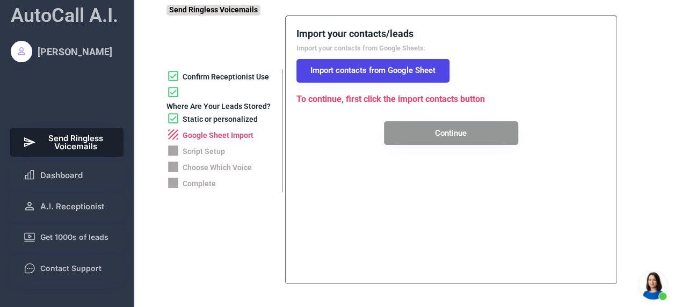
scroll to position [0, 0]
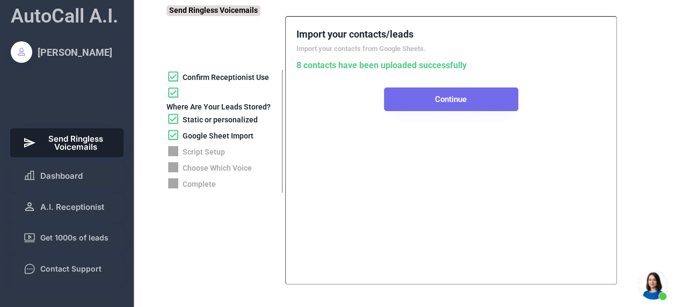
click at [438, 101] on button "Continue" at bounding box center [451, 100] width 134 height 24
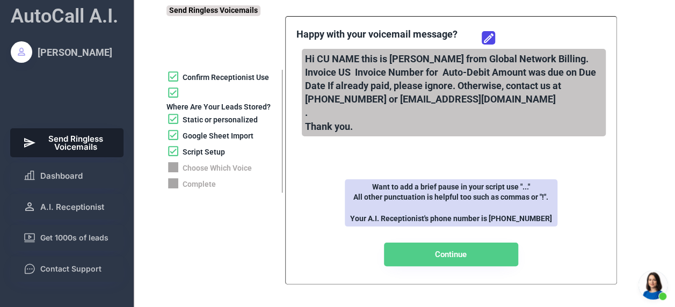
click at [229, 139] on div "Google Sheet Import" at bounding box center [218, 136] width 71 height 11
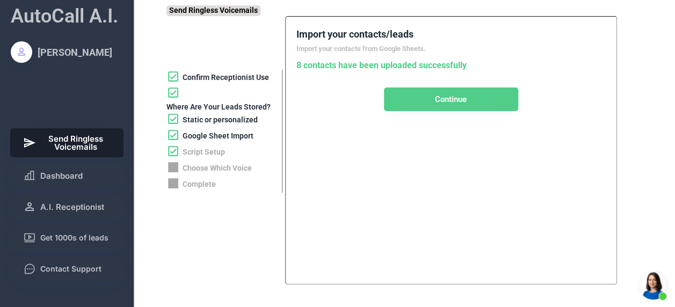
click at [207, 118] on div "Static or personalized" at bounding box center [220, 120] width 75 height 11
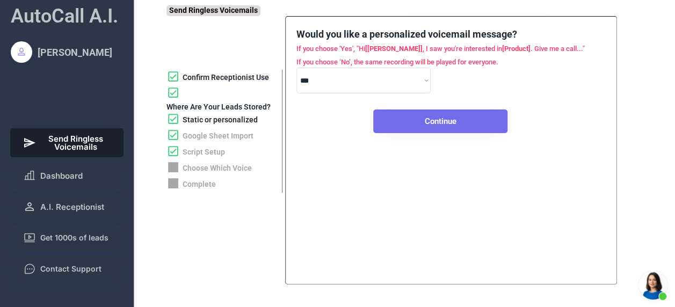
click at [395, 124] on button "Continue" at bounding box center [440, 122] width 134 height 24
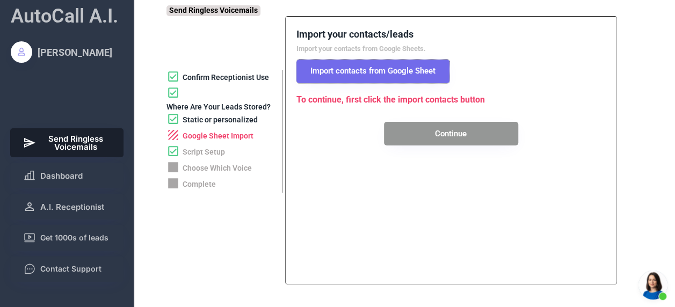
click at [362, 68] on button "Import contacts from Google Sheet" at bounding box center [373, 72] width 153 height 24
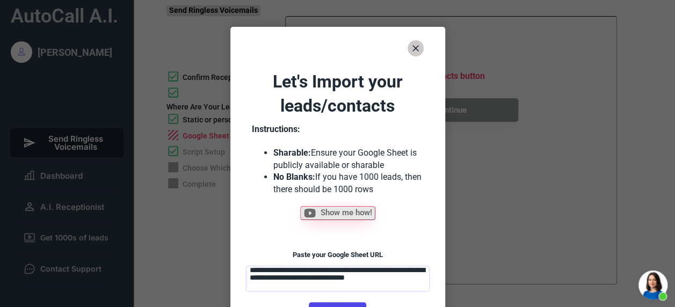
drag, startPoint x: 319, startPoint y: 284, endPoint x: 299, endPoint y: 285, distance: 20.4
click at [299, 285] on textarea "**********" at bounding box center [338, 279] width 184 height 26
click at [334, 307] on html "**********" at bounding box center [337, 153] width 675 height 307
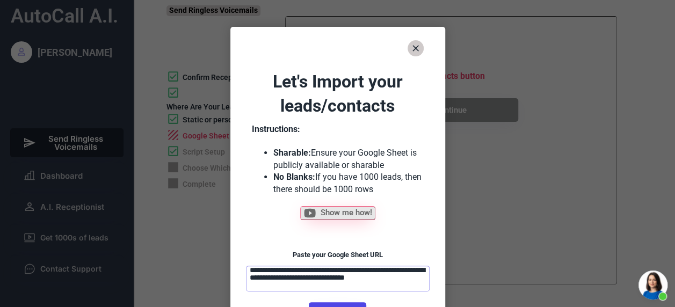
select select "******"
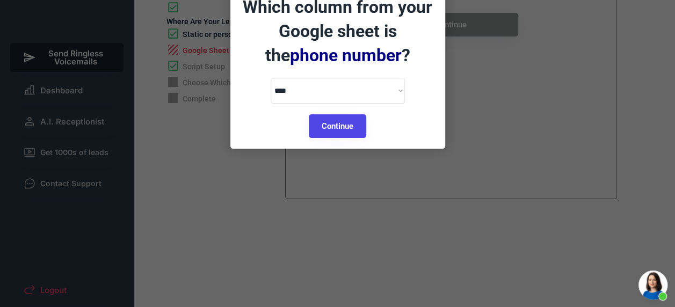
scroll to position [86, 0]
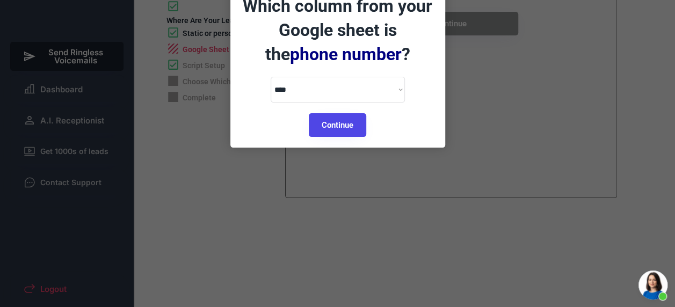
click at [348, 124] on button "Continue" at bounding box center [337, 125] width 57 height 24
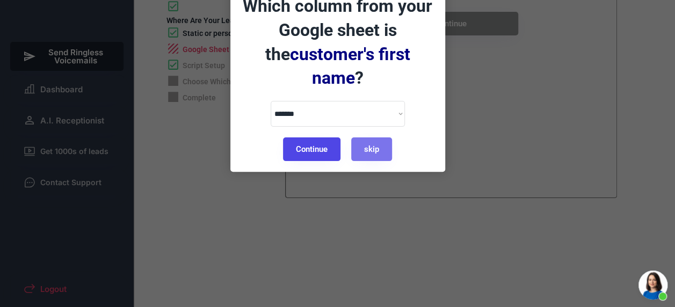
click at [316, 138] on button "Continue" at bounding box center [311, 150] width 57 height 24
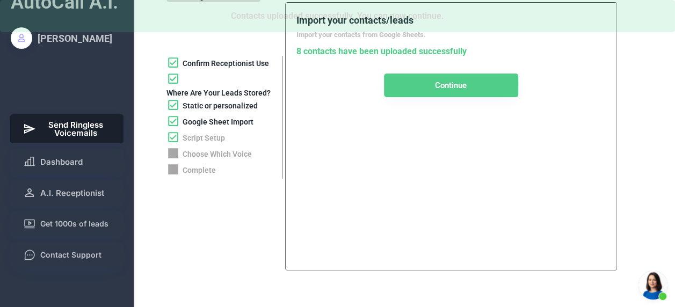
scroll to position [0, 0]
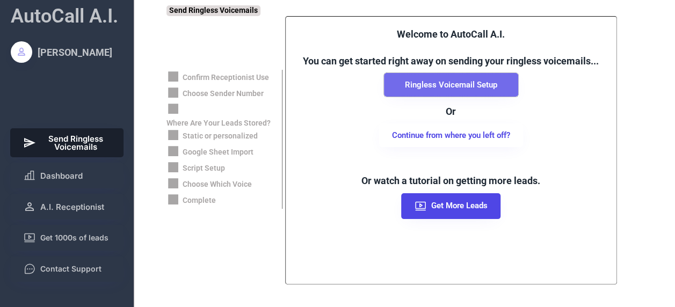
click at [442, 79] on button "Ringless Voicemail Setup" at bounding box center [451, 85] width 134 height 24
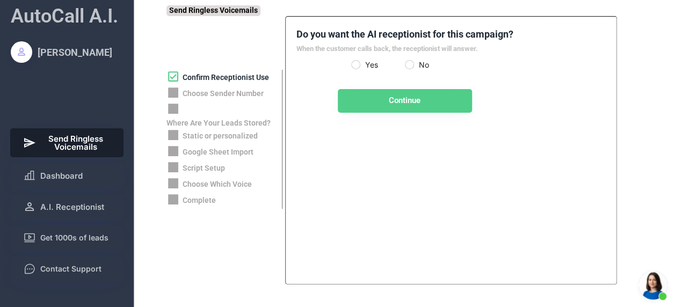
scroll to position [351, 0]
click at [366, 62] on label "Yes" at bounding box center [383, 65] width 43 height 8
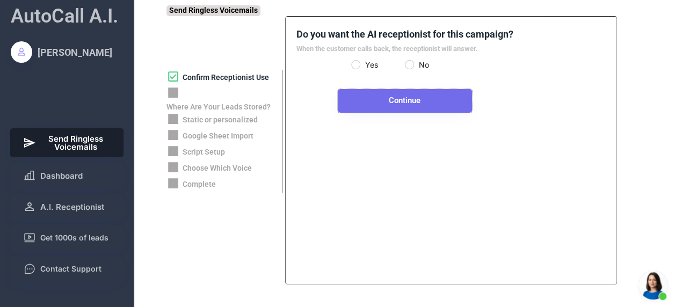
click at [397, 100] on button "Continue" at bounding box center [405, 101] width 134 height 24
select select "**********"
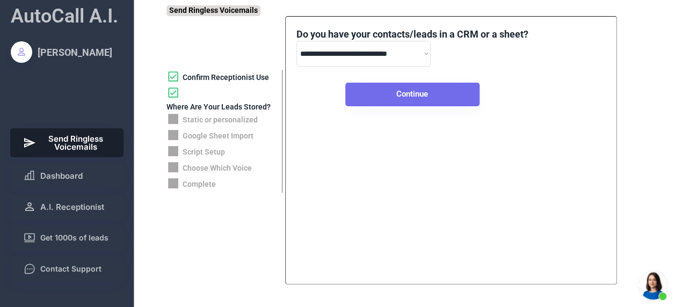
click at [395, 92] on button "Continue" at bounding box center [412, 95] width 134 height 24
select select "*****"
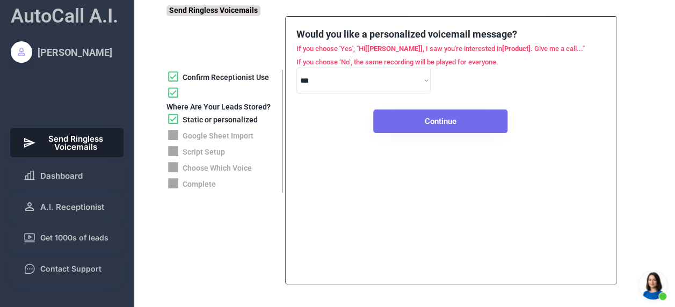
click at [408, 118] on button "Continue" at bounding box center [440, 122] width 134 height 24
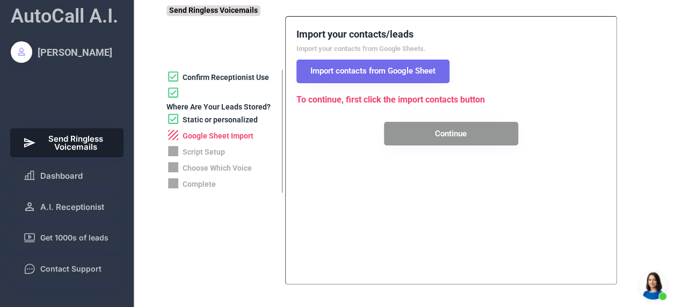
click at [387, 61] on button "Import contacts from Google Sheet" at bounding box center [373, 72] width 153 height 24
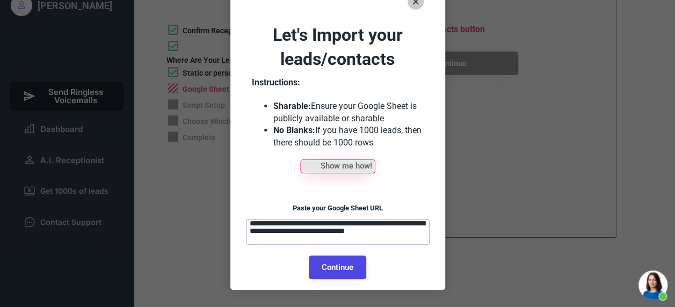
scroll to position [47, 0]
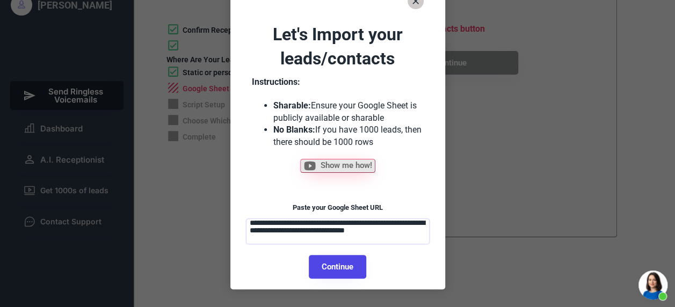
click at [366, 239] on textarea "**********" at bounding box center [338, 232] width 184 height 26
click at [341, 261] on button "Continue" at bounding box center [337, 267] width 57 height 24
select select "******"
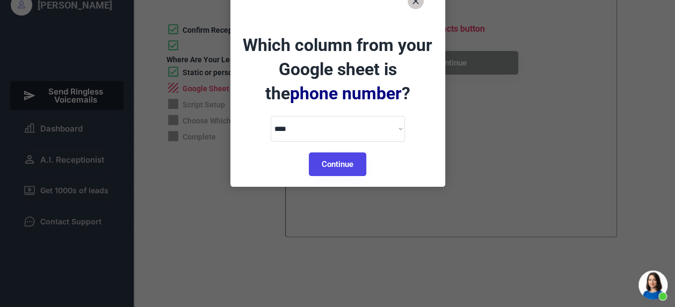
click at [333, 264] on div at bounding box center [337, 153] width 675 height 307
click at [337, 167] on button "Continue" at bounding box center [337, 165] width 57 height 24
select select "*********"
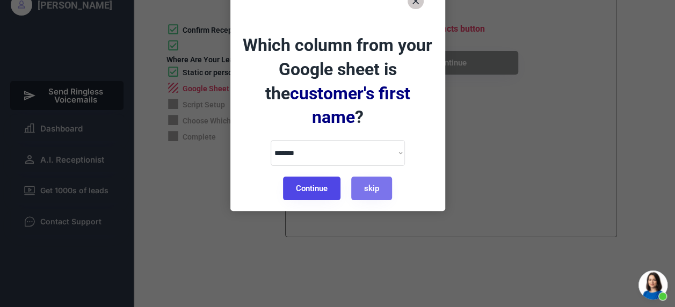
click at [317, 177] on button "Continue" at bounding box center [311, 189] width 57 height 24
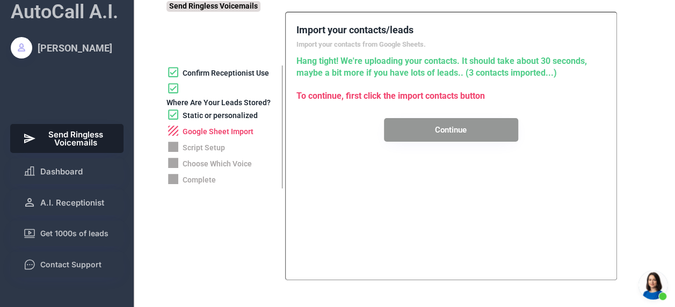
scroll to position [4, 0]
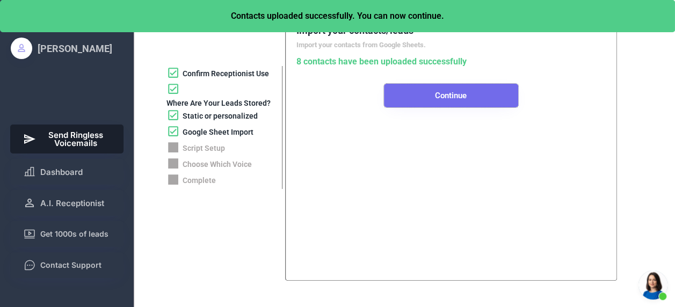
click at [436, 95] on button "Continue" at bounding box center [451, 96] width 134 height 24
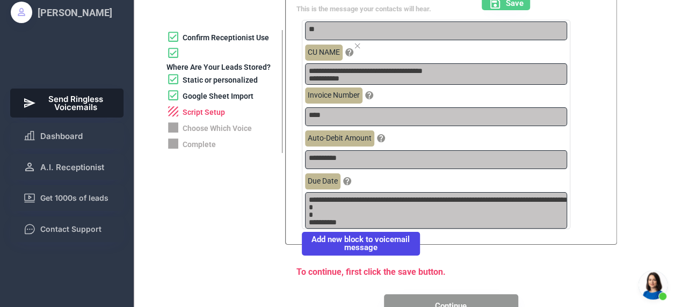
scroll to position [0, 0]
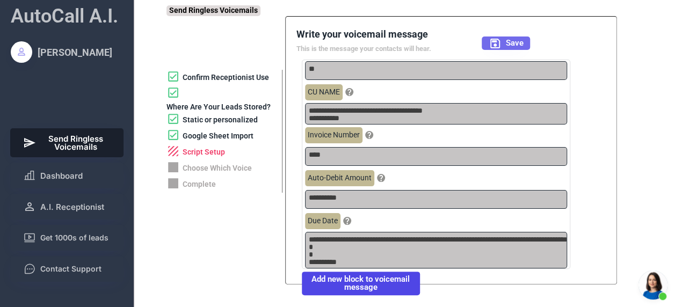
click at [511, 45] on span "Save" at bounding box center [515, 43] width 18 height 8
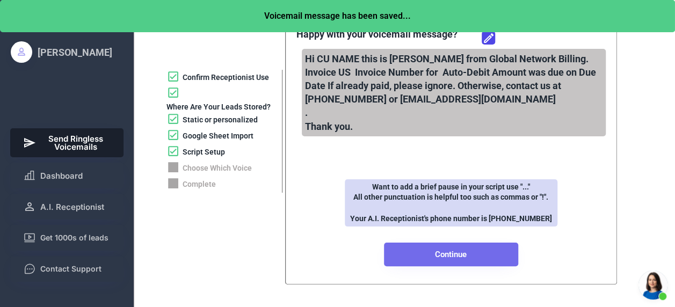
click at [461, 255] on button "Continue" at bounding box center [451, 255] width 134 height 24
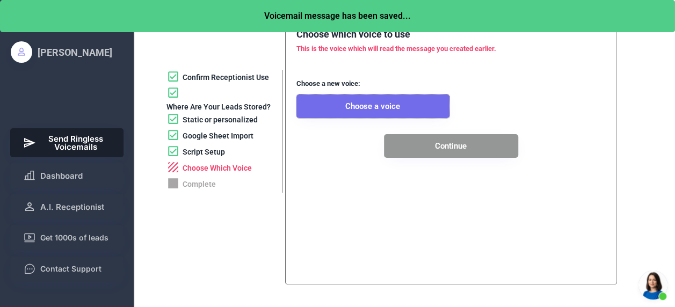
click at [384, 110] on button "Choose a voice" at bounding box center [373, 107] width 153 height 24
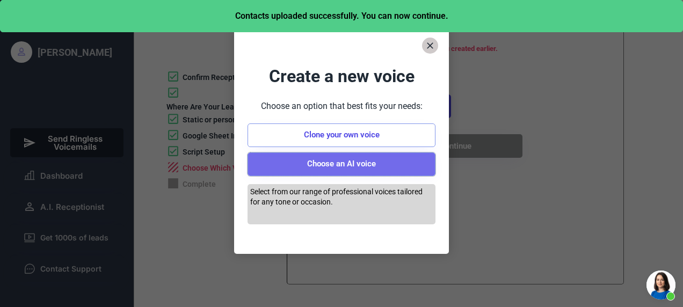
click at [364, 162] on button "Choose an AI voice" at bounding box center [342, 165] width 188 height 24
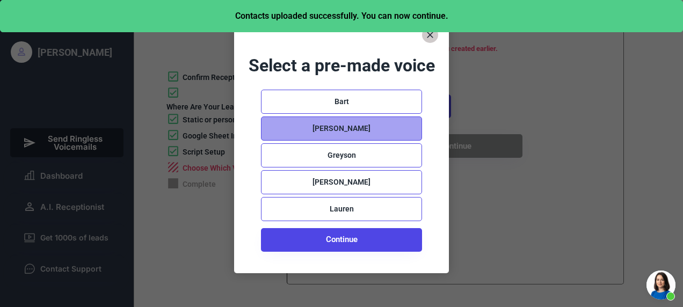
click at [345, 134] on div "[PERSON_NAME]" at bounding box center [341, 129] width 161 height 24
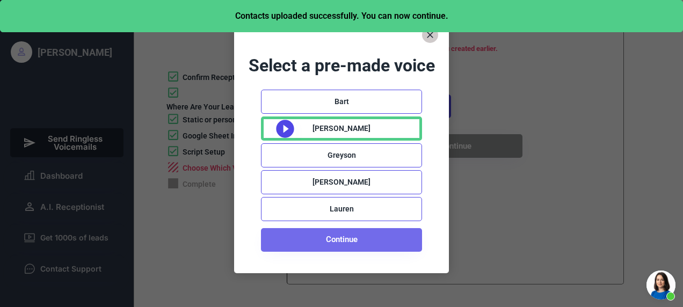
click at [339, 242] on button "Continue" at bounding box center [341, 240] width 161 height 24
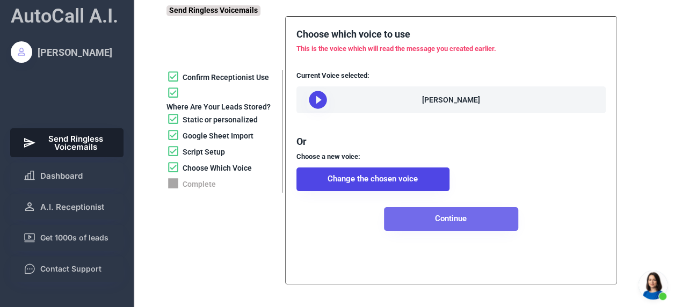
click at [443, 231] on button "Continue" at bounding box center [451, 219] width 134 height 24
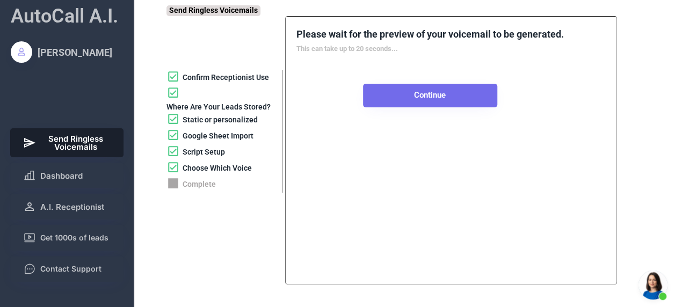
click at [425, 98] on button "Continue" at bounding box center [430, 96] width 134 height 24
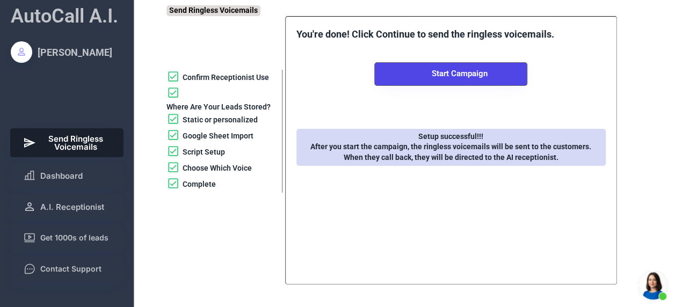
click at [235, 164] on div "Choose Which Voice" at bounding box center [217, 168] width 69 height 11
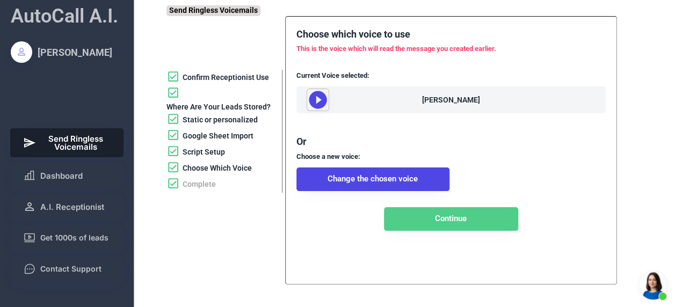
click at [318, 100] on icon at bounding box center [317, 99] width 21 height 21
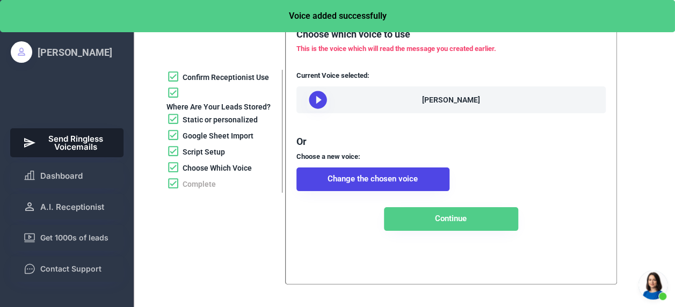
click at [206, 149] on div "Script Setup" at bounding box center [204, 152] width 42 height 11
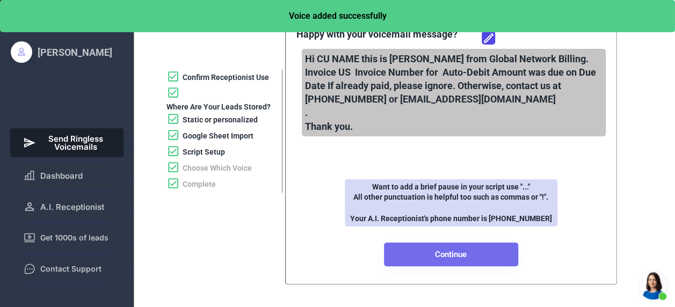
click at [451, 259] on button "Continue" at bounding box center [451, 255] width 134 height 24
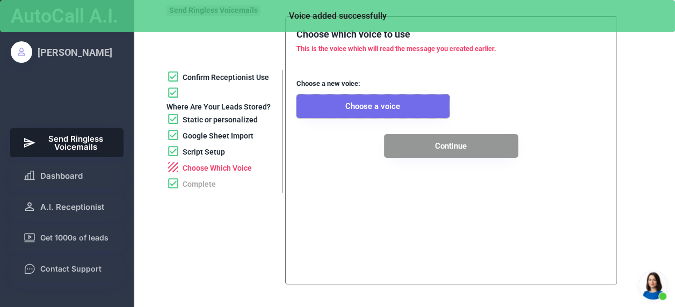
click at [397, 112] on button "Choose a voice" at bounding box center [373, 107] width 153 height 24
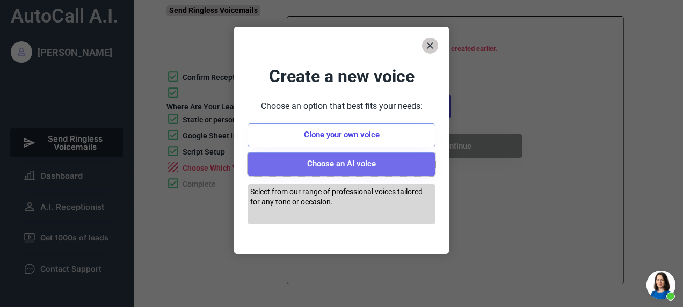
click at [350, 164] on button "Choose an AI voice" at bounding box center [342, 165] width 188 height 24
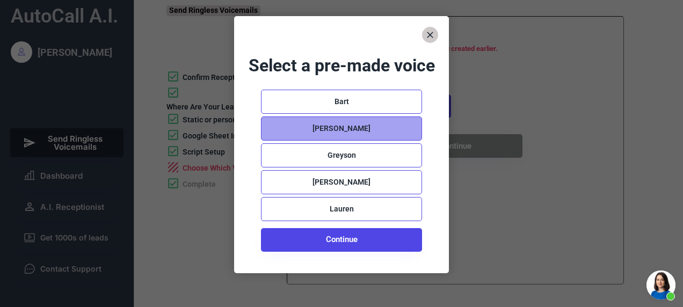
click at [350, 124] on div "[PERSON_NAME]" at bounding box center [342, 129] width 58 height 11
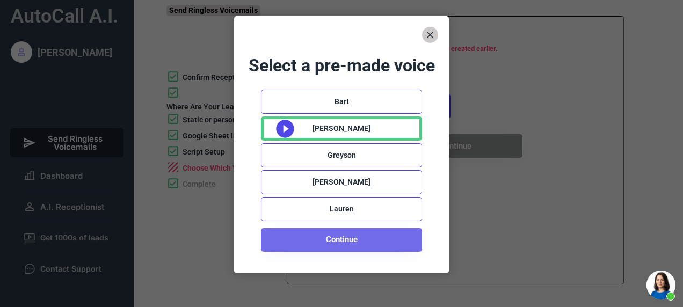
click at [343, 245] on button "Continue" at bounding box center [341, 240] width 161 height 24
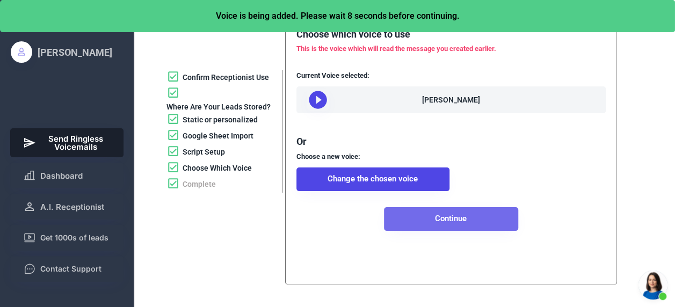
click at [466, 229] on button "Continue" at bounding box center [451, 219] width 134 height 24
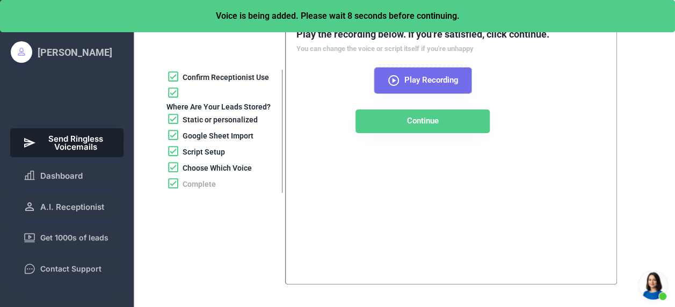
click at [400, 75] on icon at bounding box center [393, 80] width 13 height 13
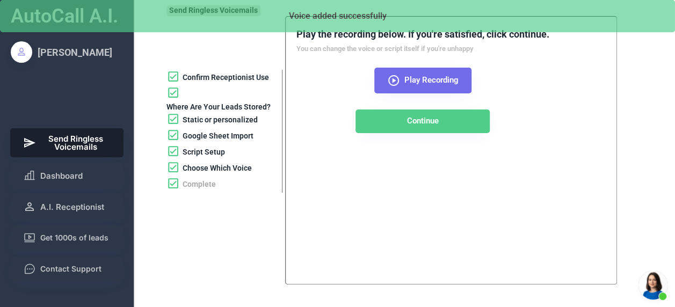
click at [395, 81] on icon at bounding box center [393, 80] width 13 height 13
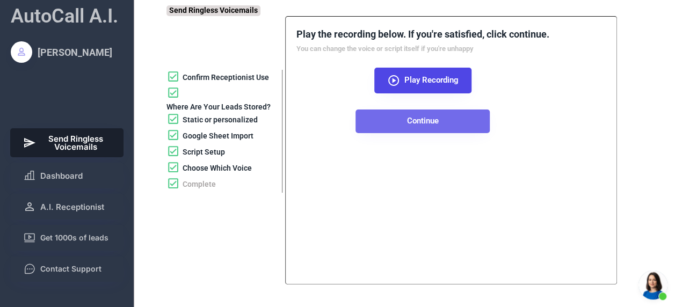
click at [420, 121] on button "Continue" at bounding box center [423, 122] width 134 height 24
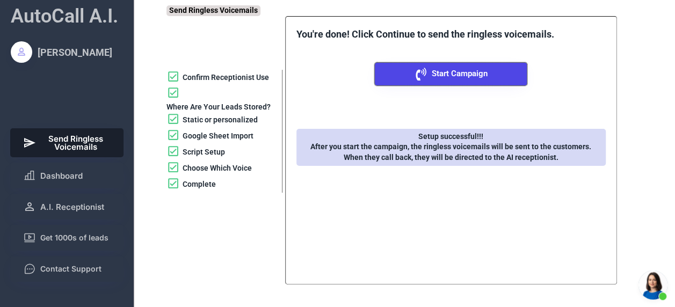
click at [436, 70] on span "Start Campaign" at bounding box center [460, 74] width 56 height 8
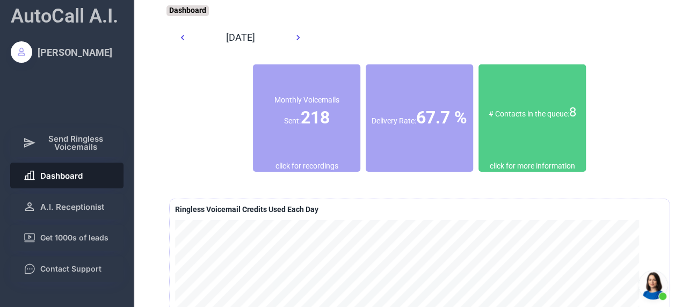
click at [548, 122] on div "# Contacts in the queue: 8" at bounding box center [532, 113] width 107 height 18
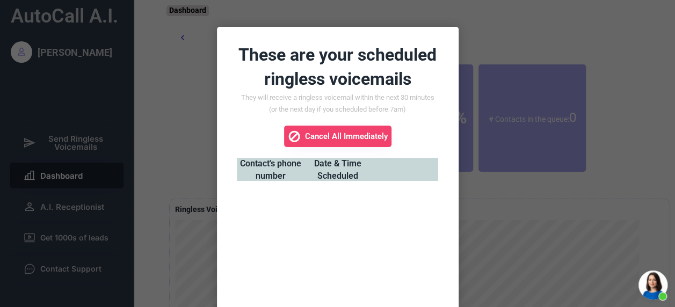
click at [563, 220] on div at bounding box center [337, 153] width 675 height 307
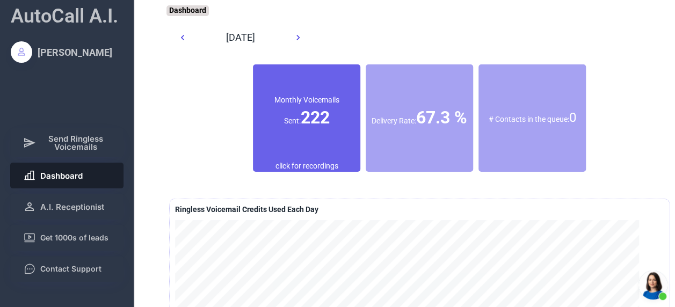
click at [313, 115] on font "222" at bounding box center [315, 117] width 29 height 20
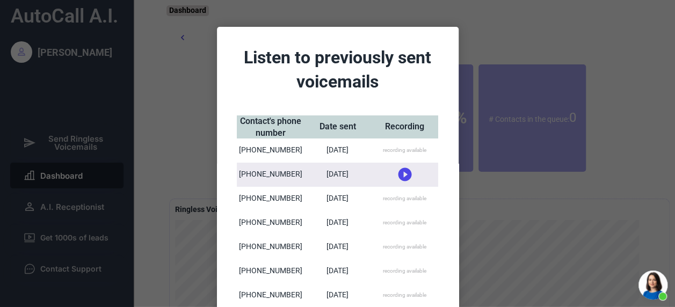
click at [635, 167] on div at bounding box center [337, 153] width 675 height 307
